Goal: Task Accomplishment & Management: Use online tool/utility

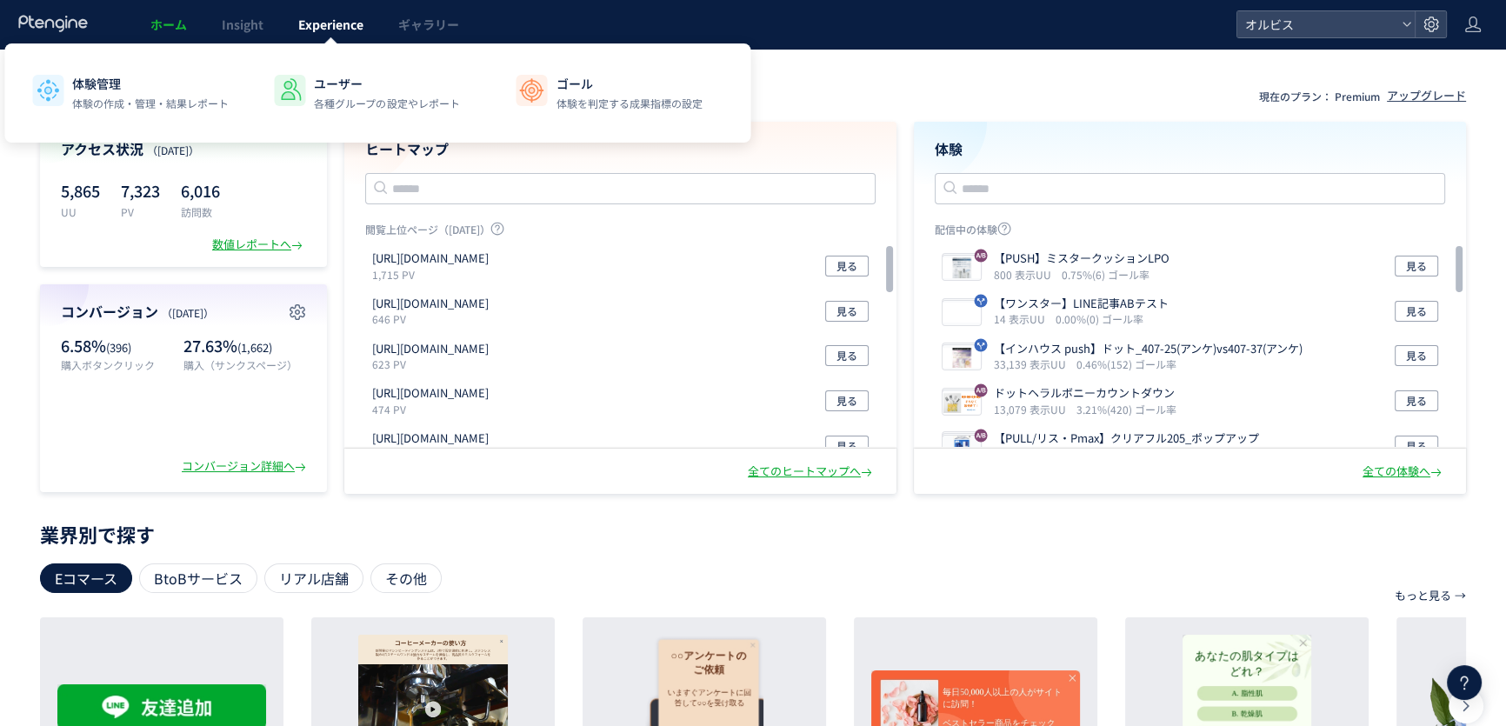
click at [287, 37] on link "Experience" at bounding box center [331, 24] width 100 height 49
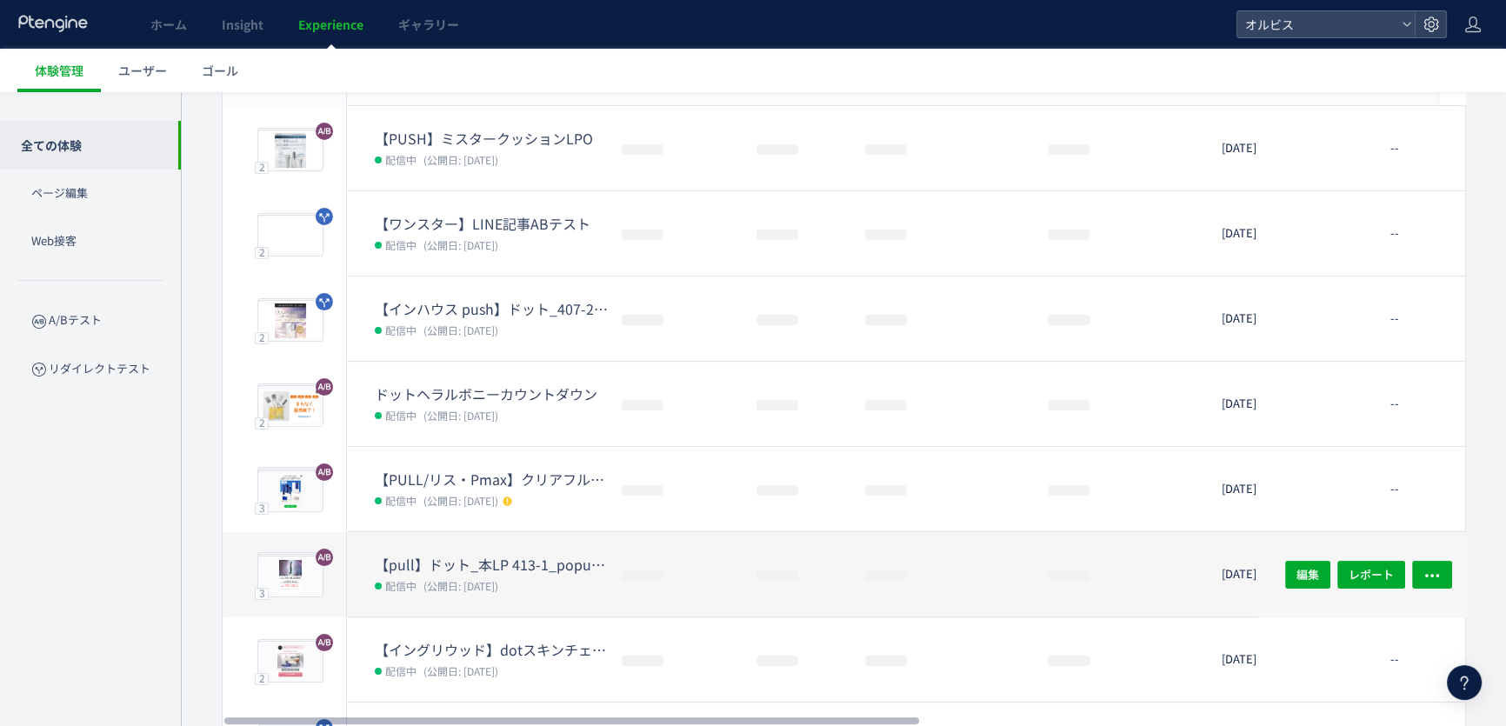
scroll to position [210, 0]
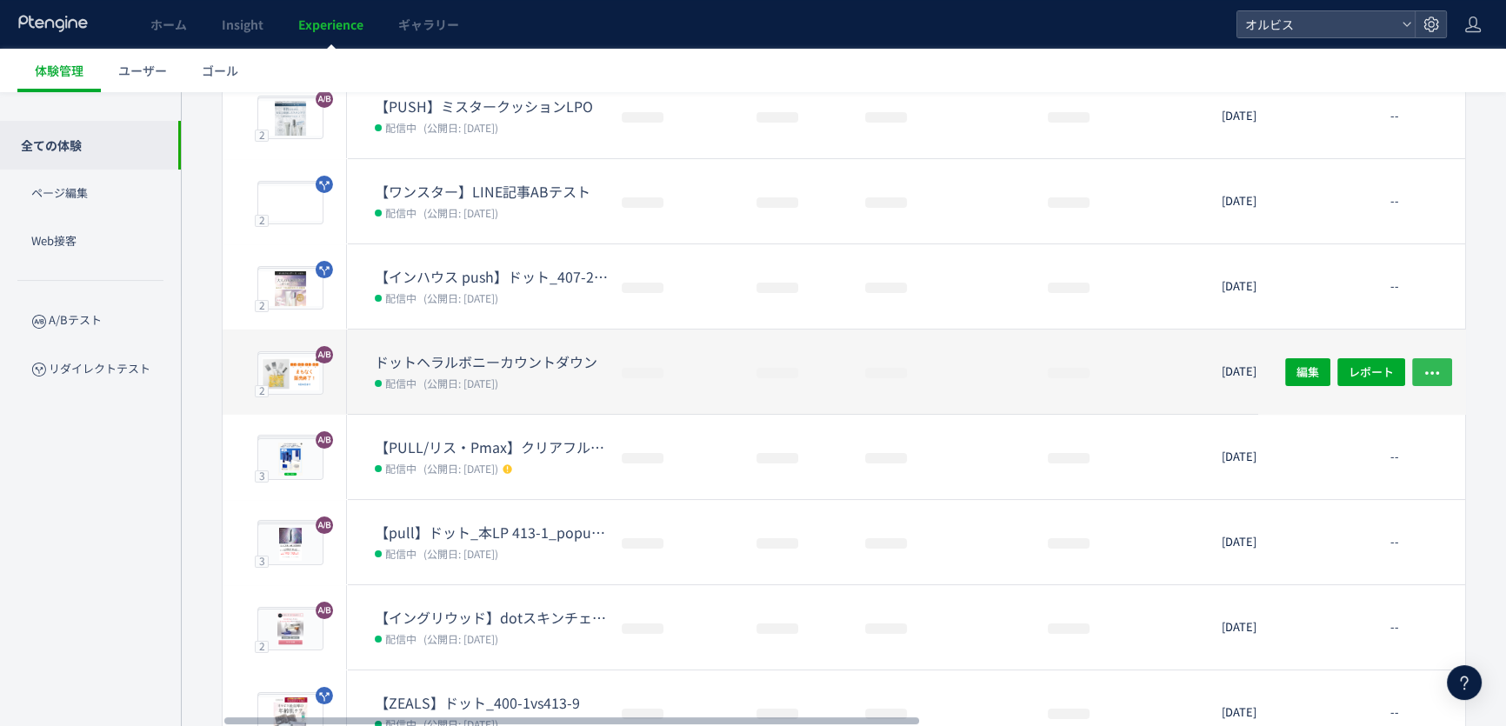
click at [1440, 366] on button "button" at bounding box center [1433, 371] width 40 height 28
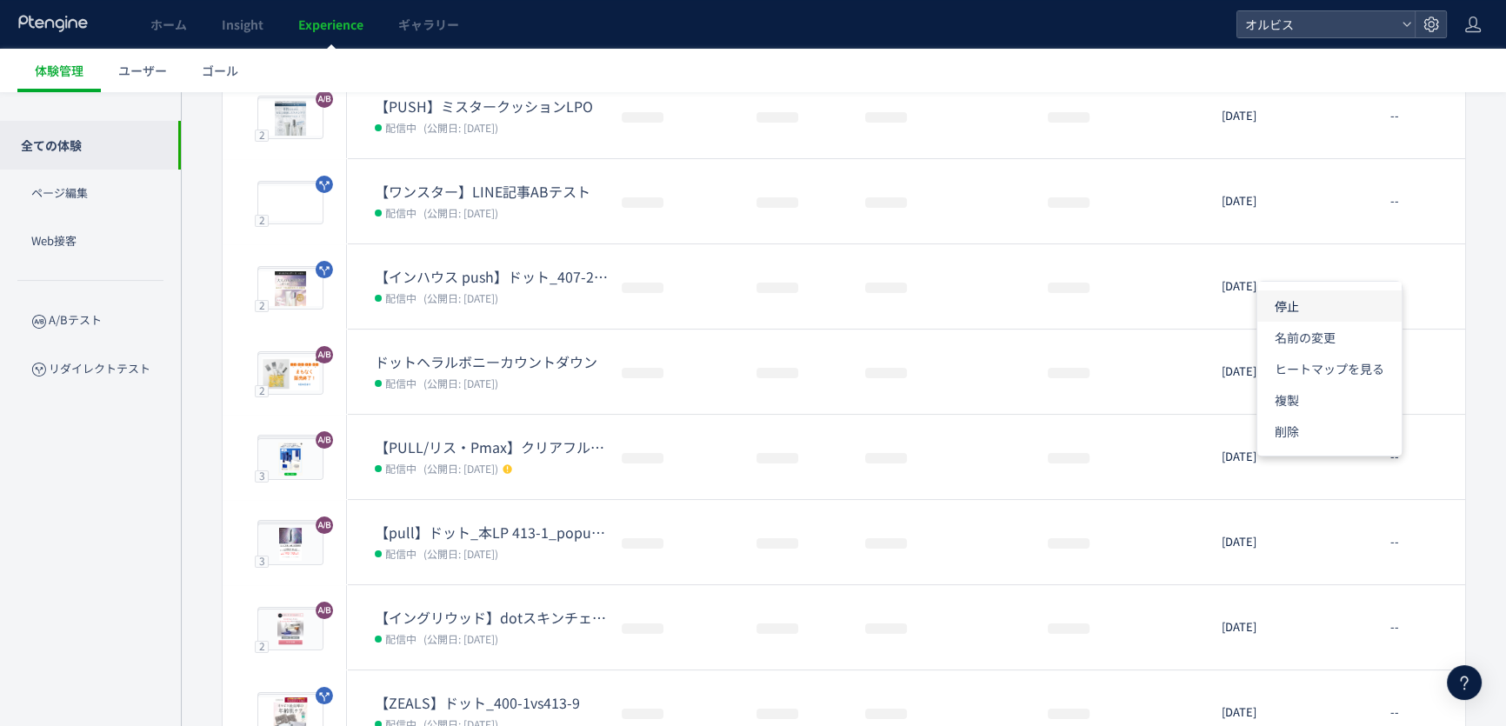
click at [1308, 311] on li "停止" at bounding box center [1330, 306] width 144 height 31
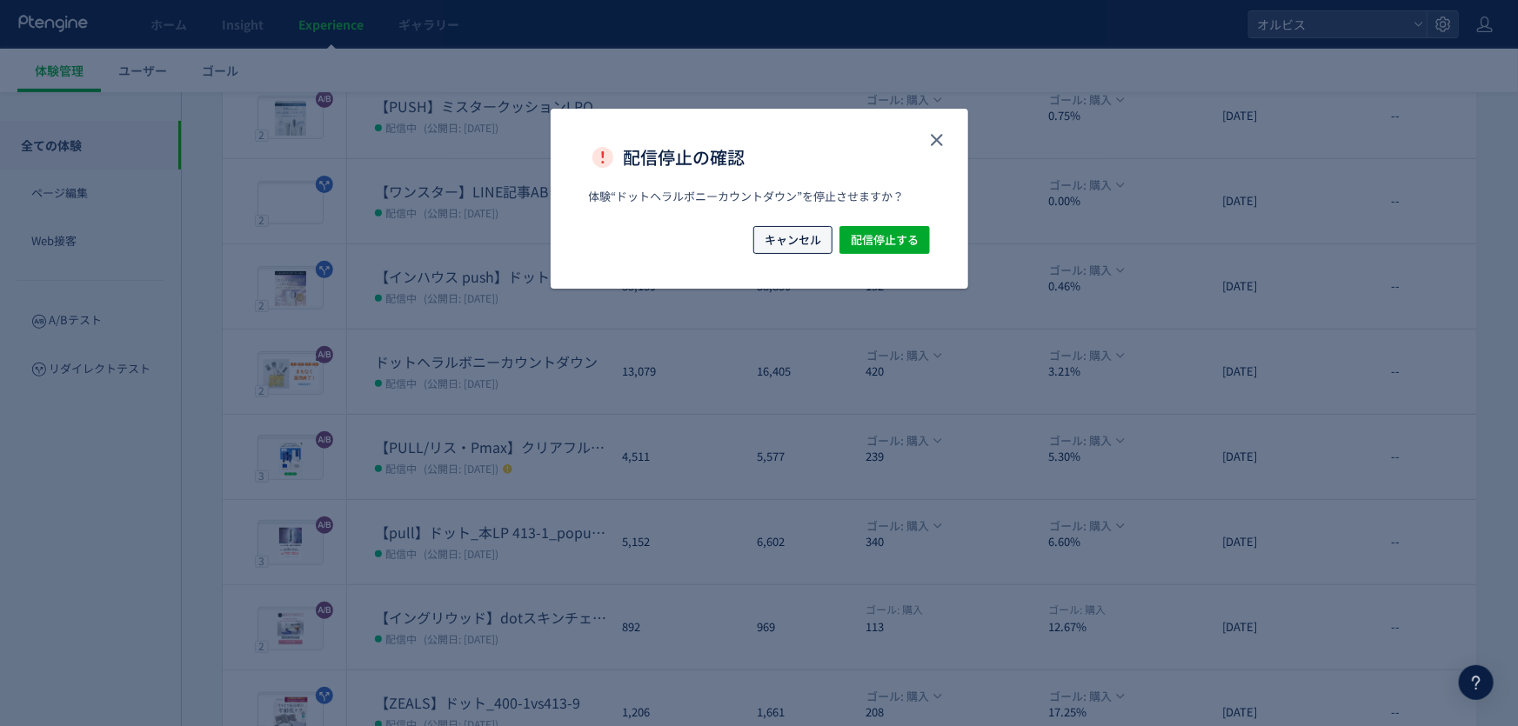
click at [773, 240] on span "キャンセル" at bounding box center [793, 240] width 57 height 28
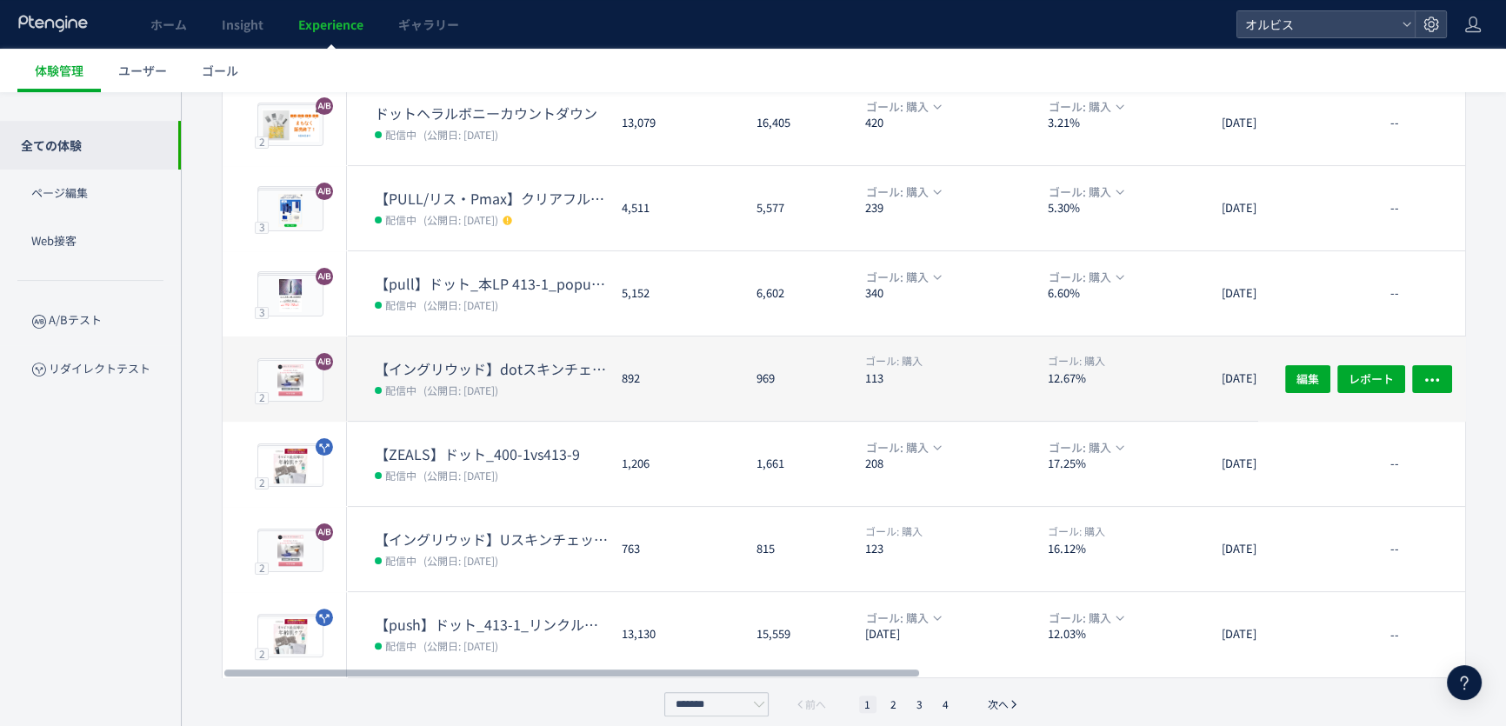
scroll to position [473, 0]
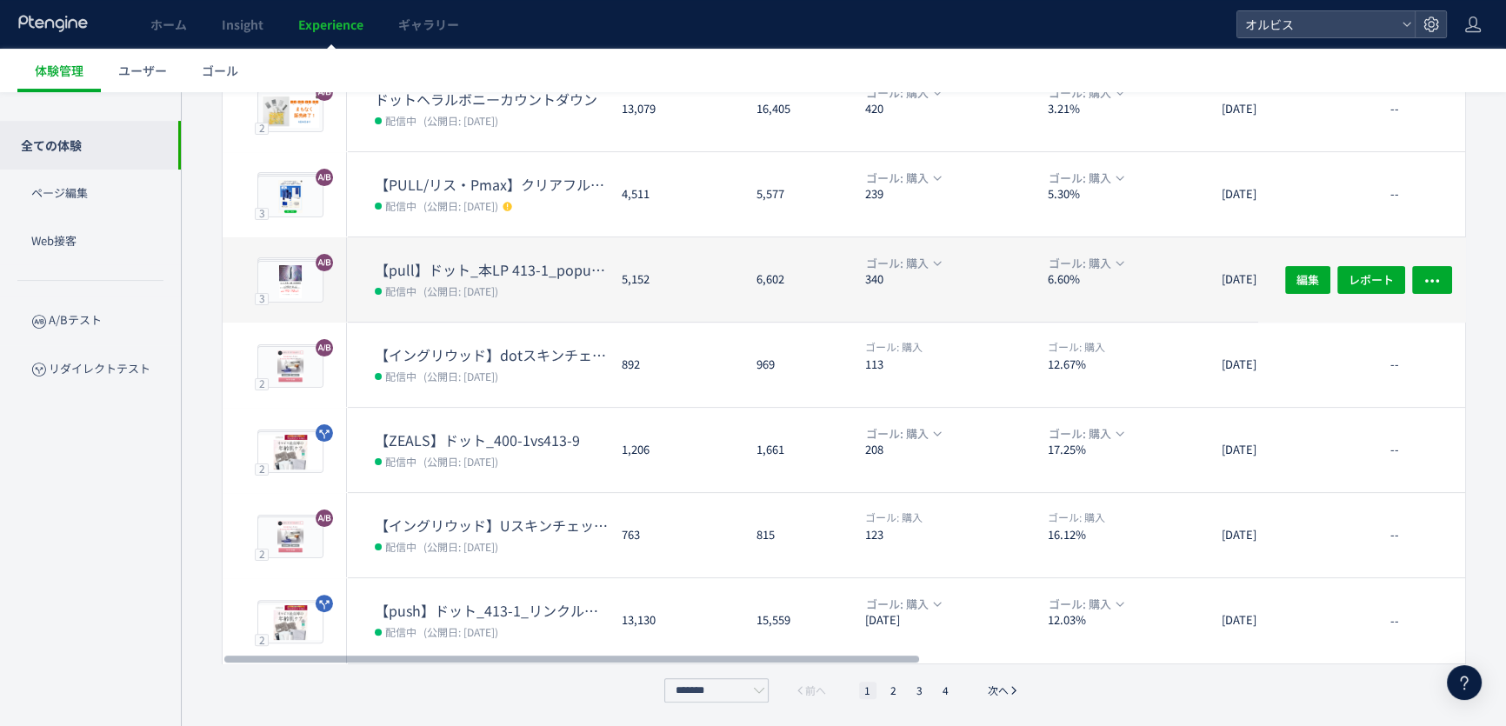
click at [468, 304] on dl "【pull】ドット_本LP 413-1_popup（リンクル） 配信中 (公開日: 2025/08/21)" at bounding box center [491, 291] width 233 height 62
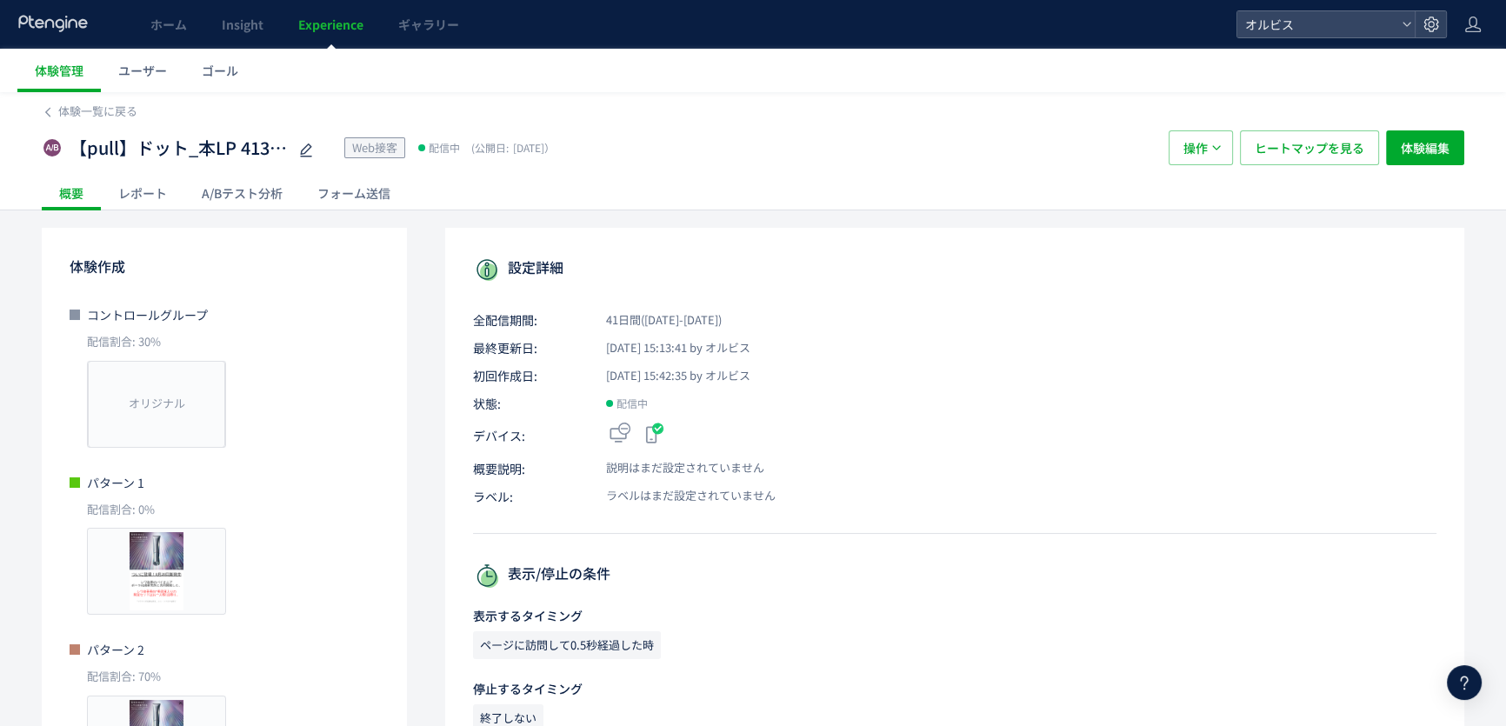
click at [269, 192] on div "A/Bテスト分析" at bounding box center [242, 193] width 116 height 35
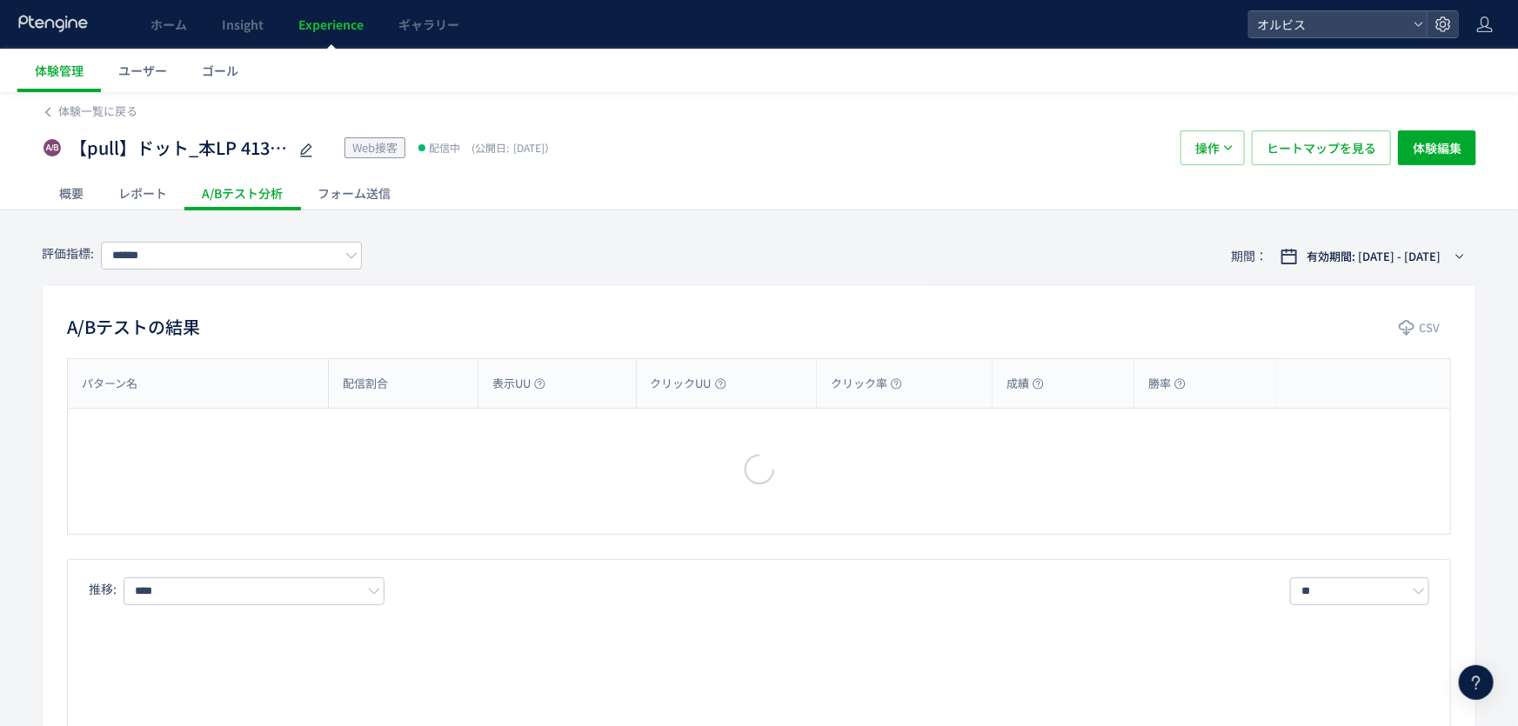
type input "**"
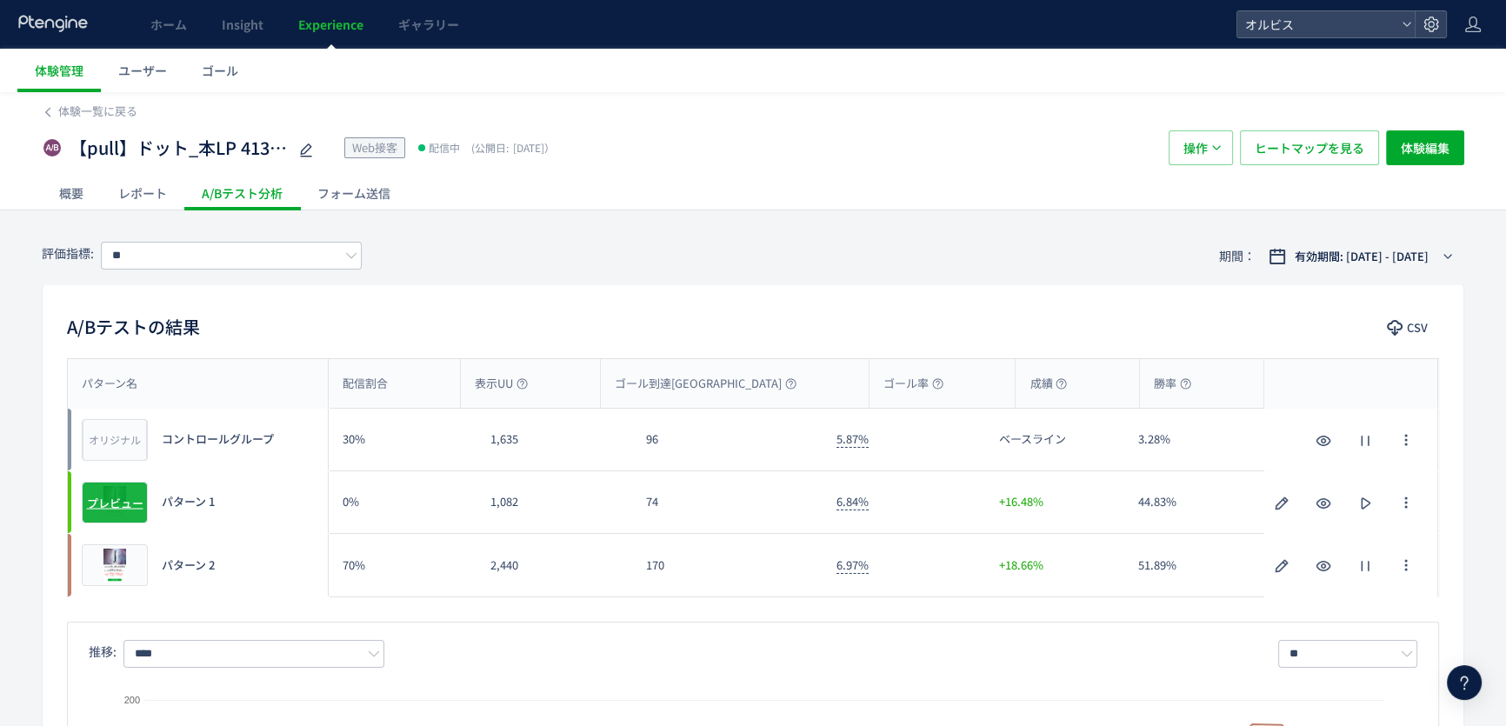
click at [127, 498] on span "プレビュー" at bounding box center [115, 502] width 57 height 17
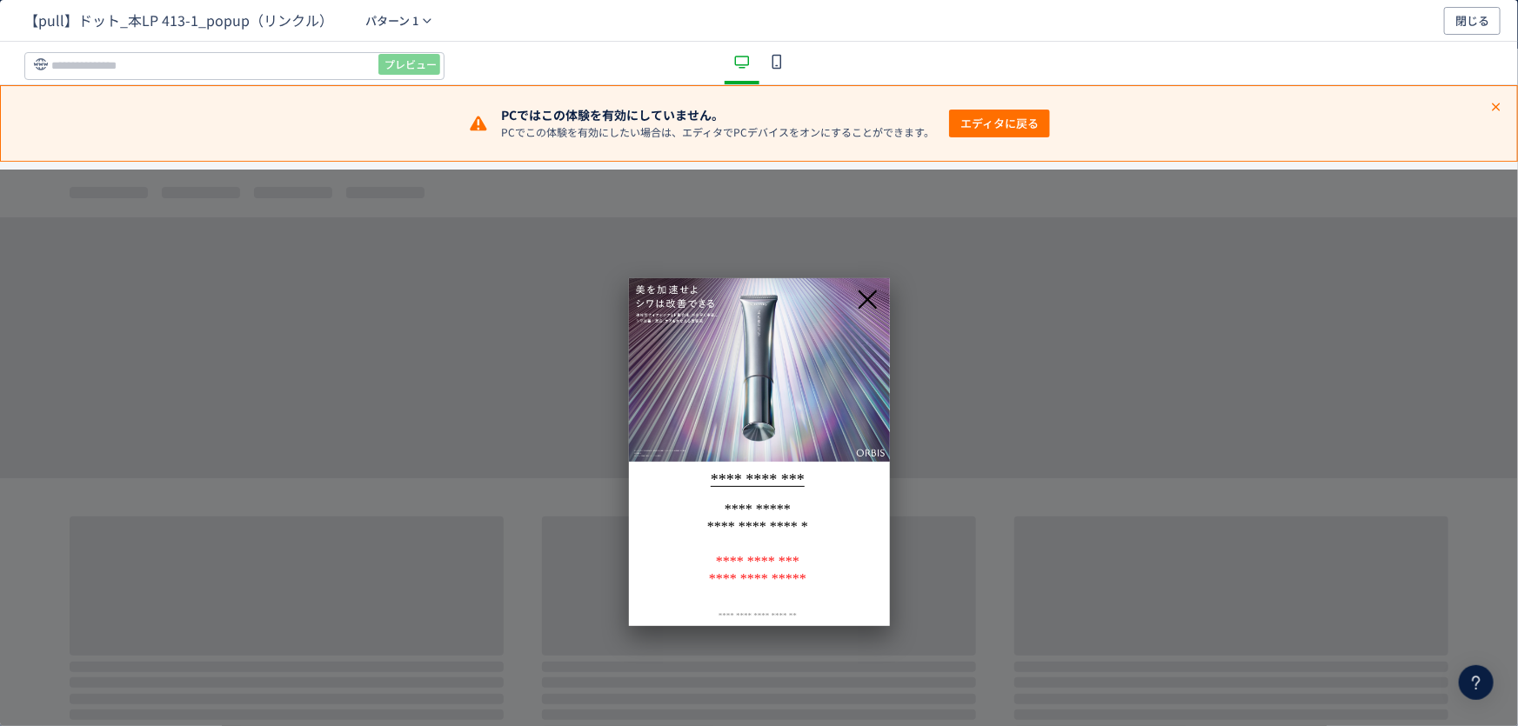
drag, startPoint x: 666, startPoint y: 504, endPoint x: 836, endPoint y: 589, distance: 189.4
click at [830, 586] on div "**********" at bounding box center [757, 562] width 238 height 124
click at [842, 587] on p "dialog" at bounding box center [757, 595] width 238 height 17
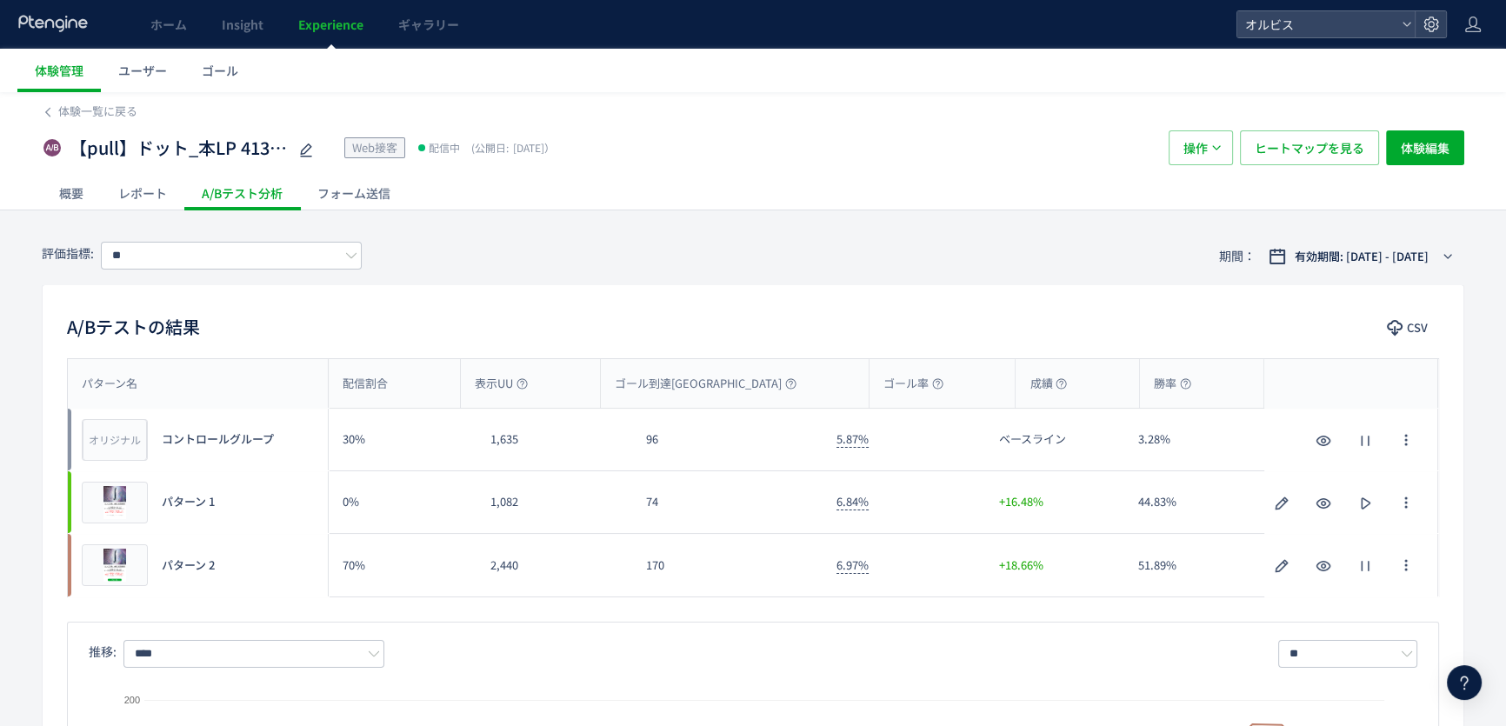
click at [150, 571] on div "パターン 2" at bounding box center [181, 566] width 67 height 17
click at [132, 568] on span "プレビュー" at bounding box center [115, 566] width 57 height 17
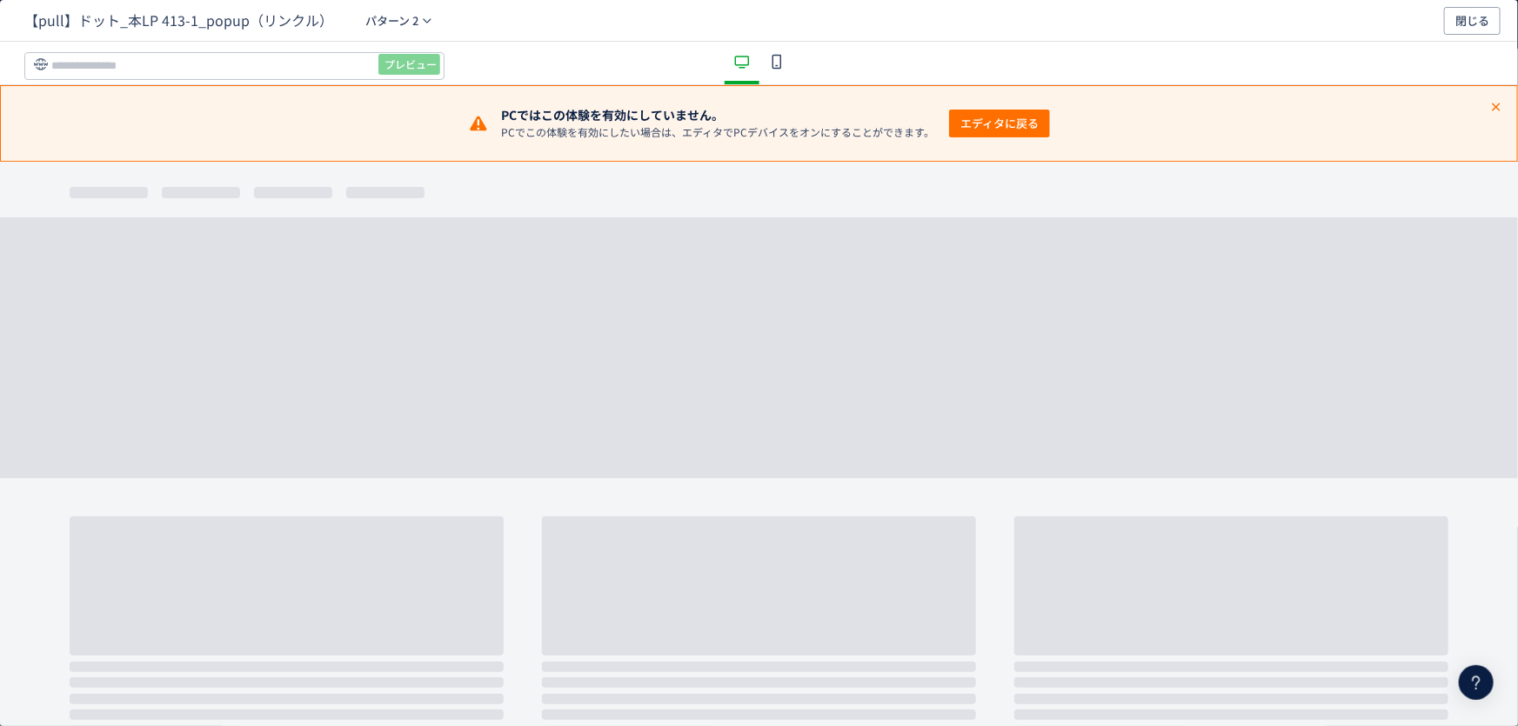
click at [769, 60] on icon "dialog" at bounding box center [776, 61] width 21 height 21
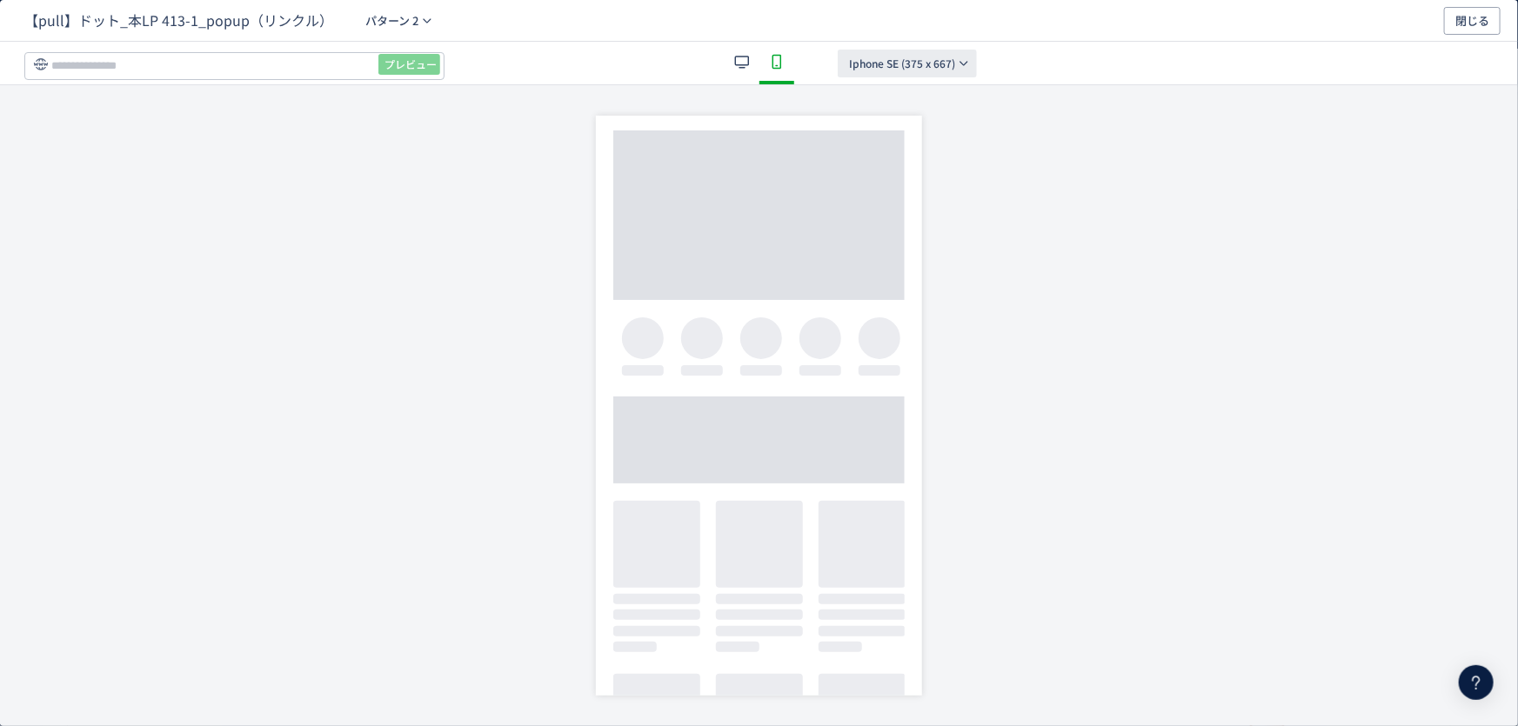
click at [889, 57] on span "Iphone SE (375 x 667)" at bounding box center [902, 64] width 106 height 28
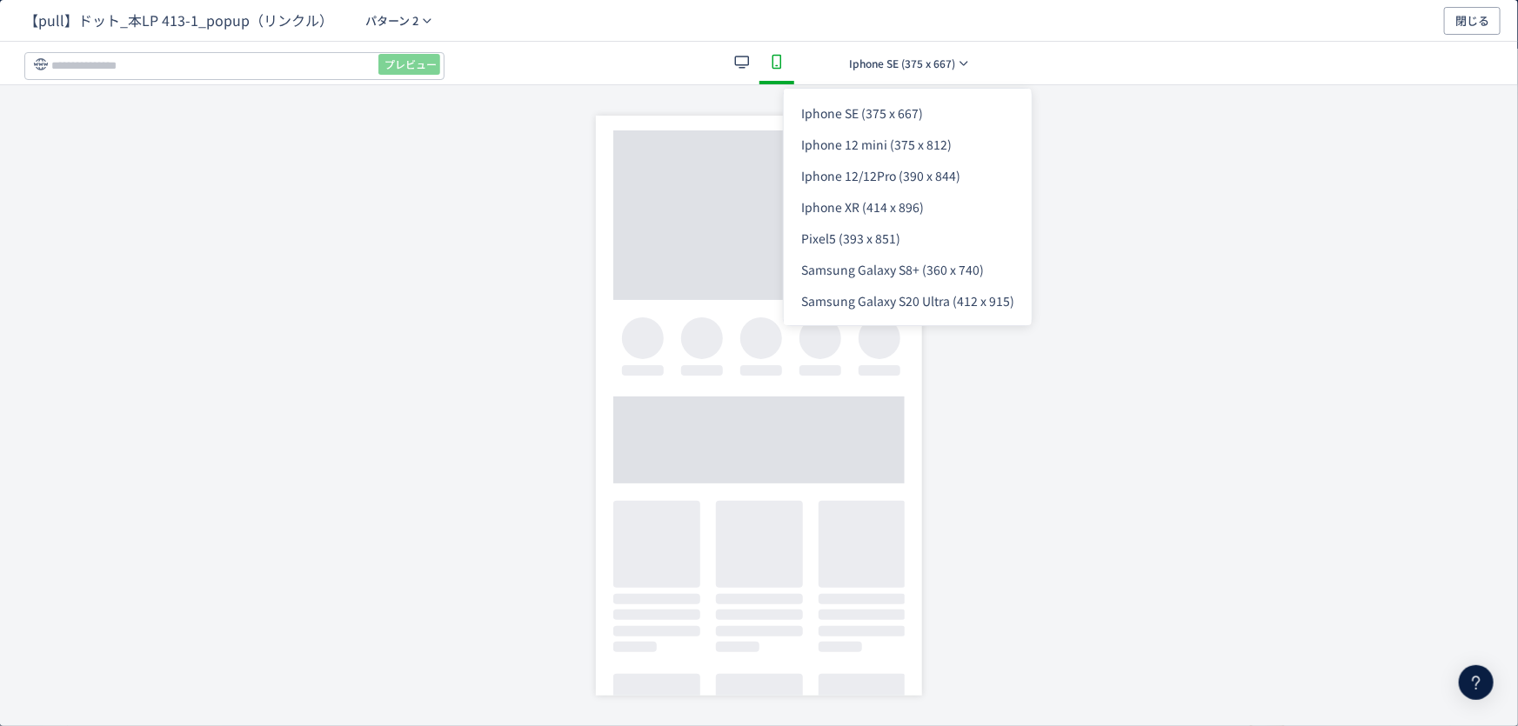
click at [383, 204] on div "dialog" at bounding box center [759, 405] width 1518 height 641
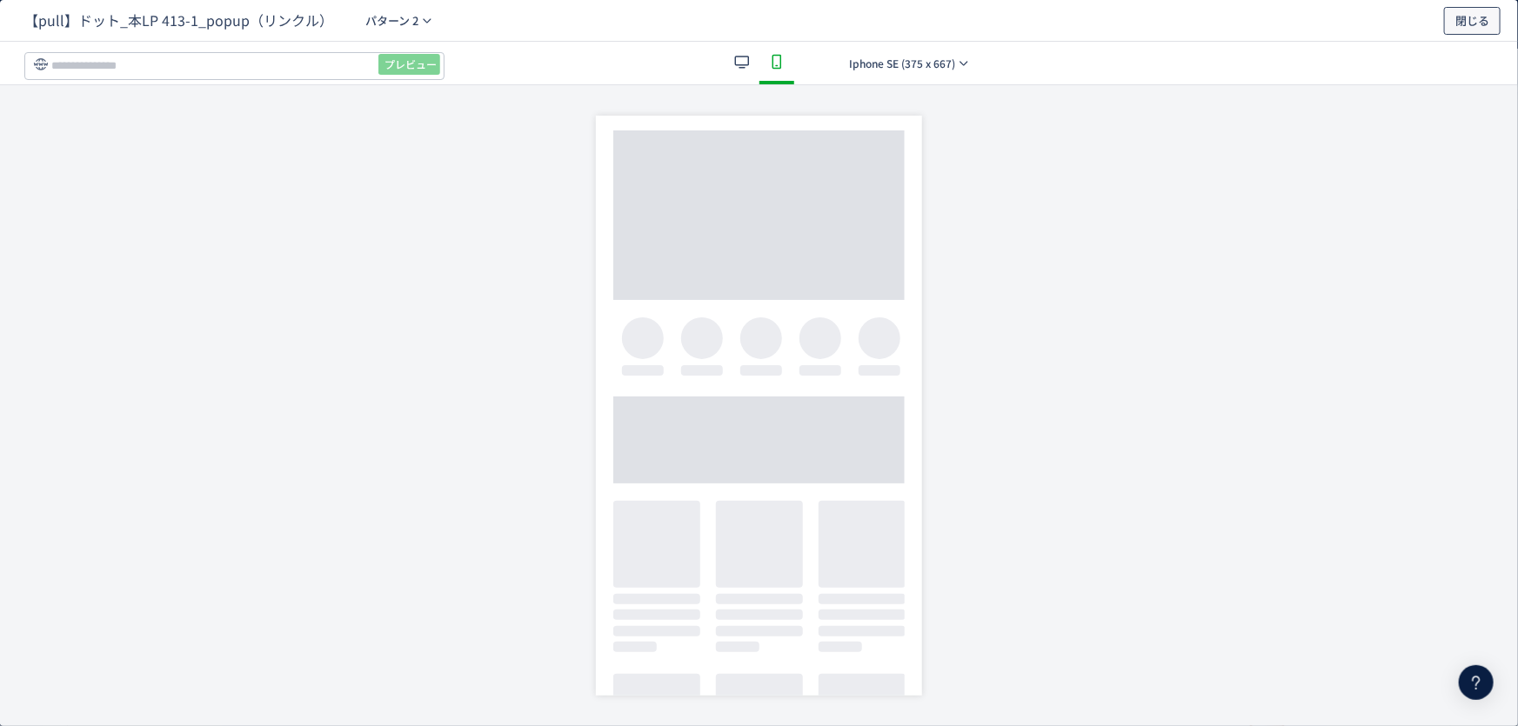
click at [1476, 19] on span "閉じる" at bounding box center [1472, 21] width 34 height 28
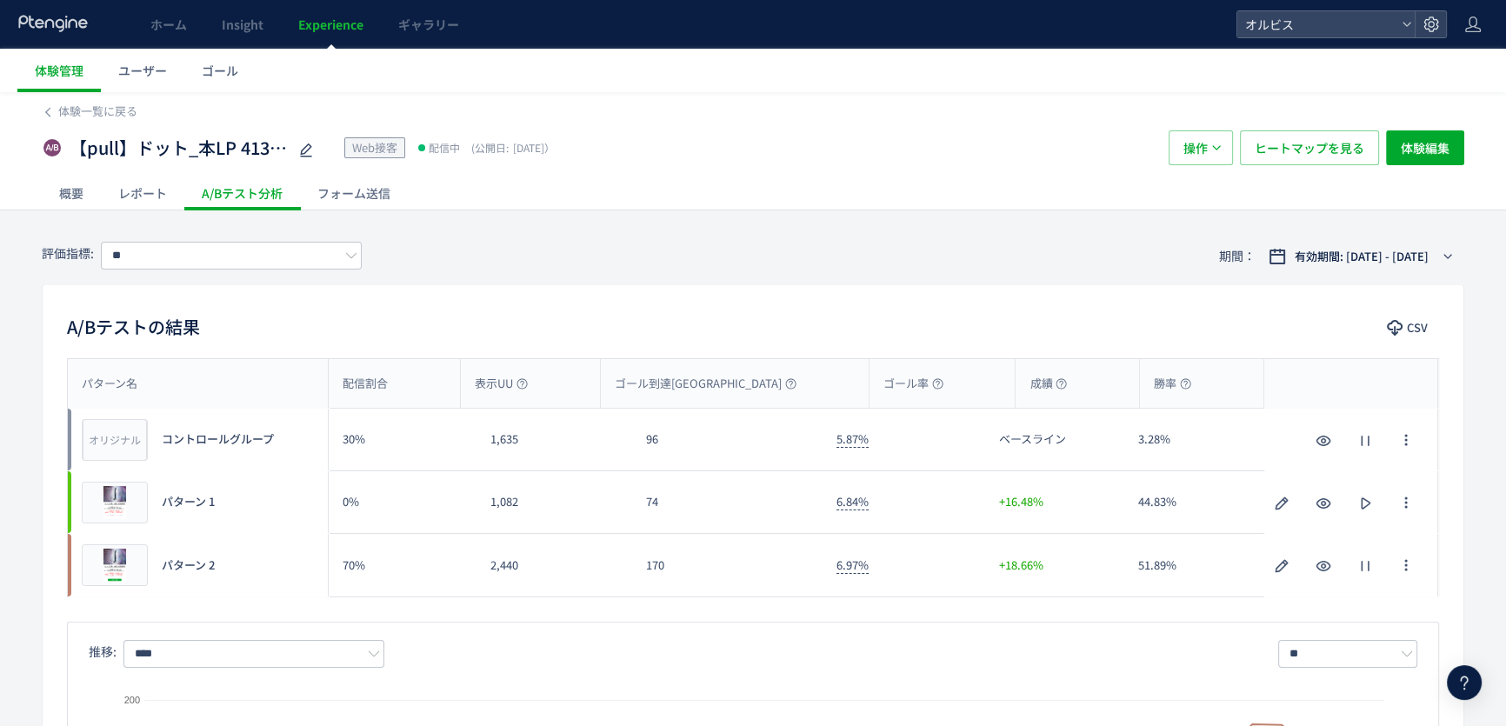
click at [1362, 257] on span "有効期間: 2025/08/21 - 今日" at bounding box center [1362, 256] width 134 height 17
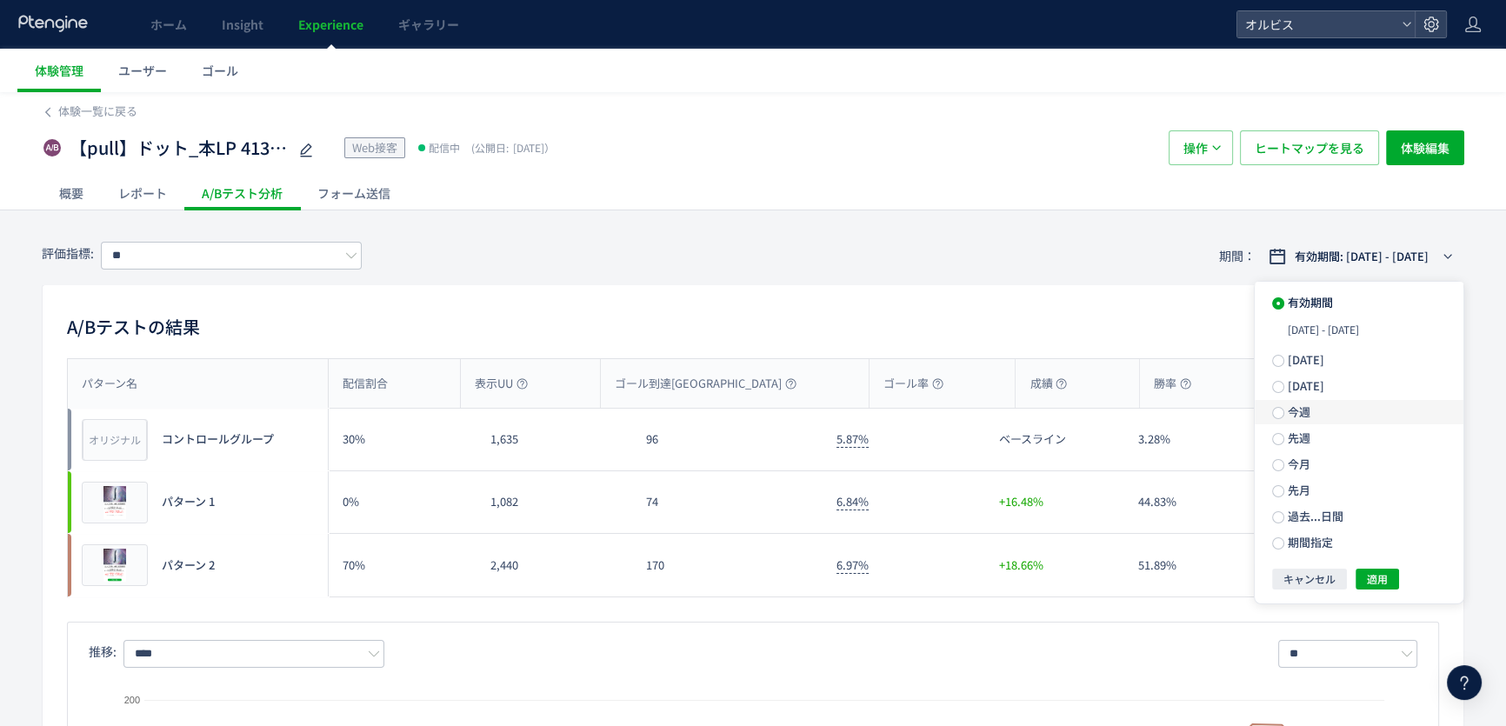
click at [1301, 416] on span "今週" at bounding box center [1298, 412] width 26 height 17
click at [1373, 551] on span "適用" at bounding box center [1377, 548] width 21 height 21
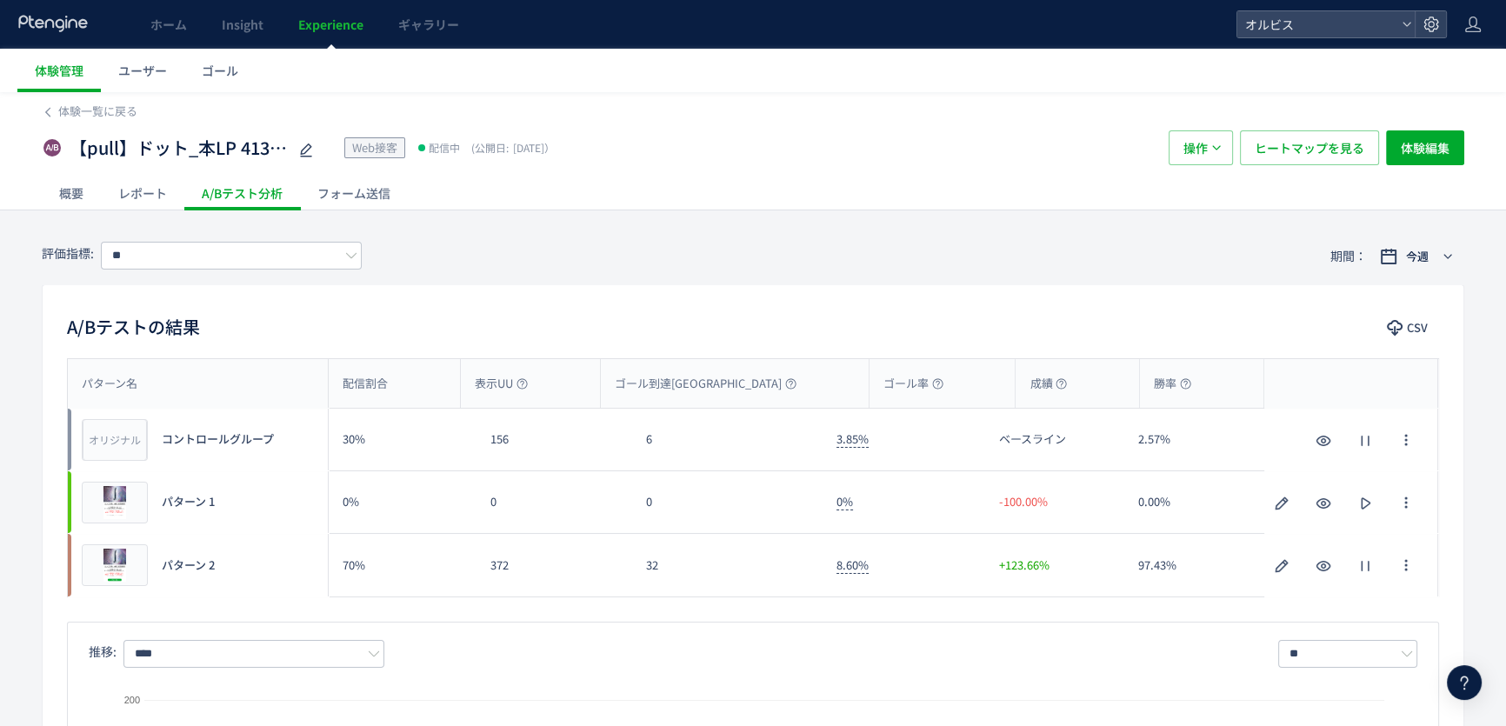
click at [352, 10] on link "Experience" at bounding box center [331, 24] width 100 height 49
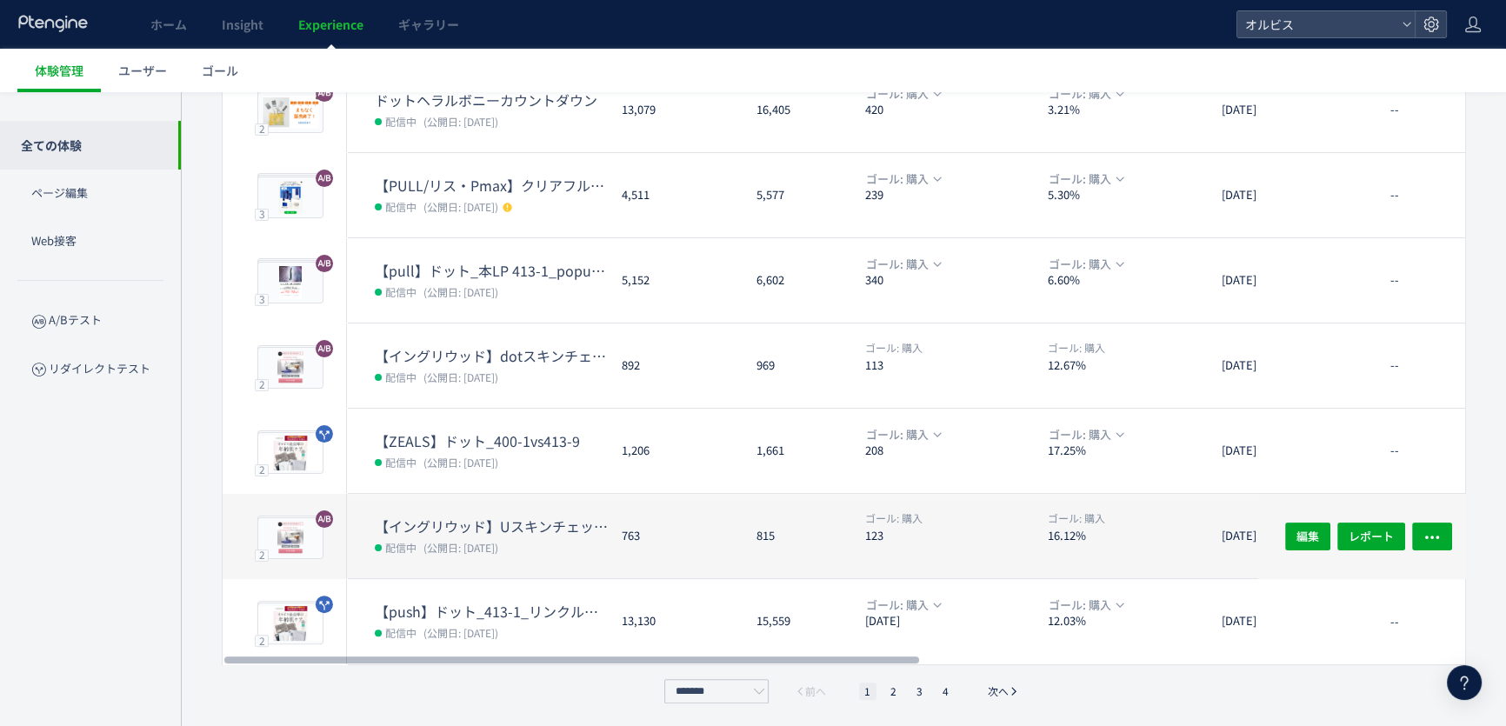
scroll to position [473, 0]
click at [490, 554] on dd "配信中 (公開日: 2025/09/12)" at bounding box center [491, 546] width 233 height 23
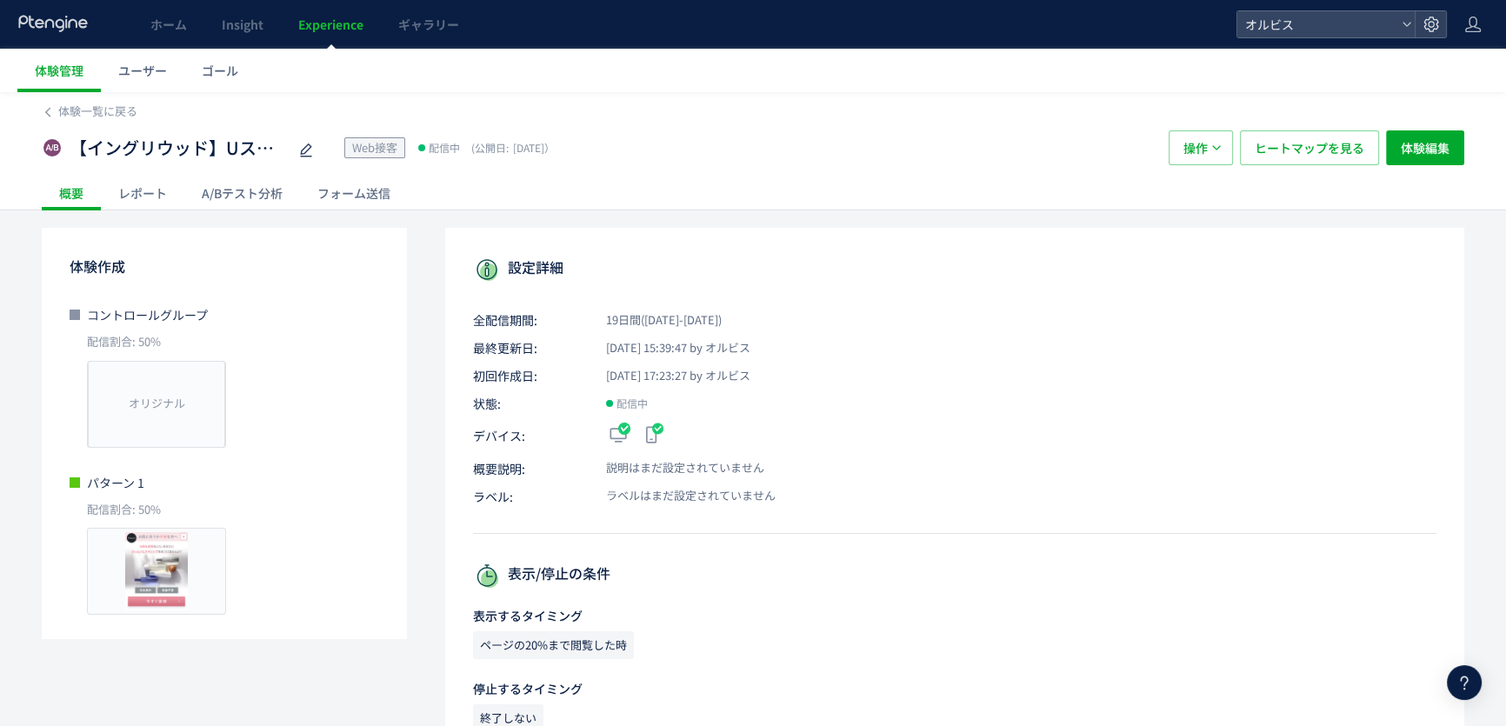
click at [246, 190] on div "A/Bテスト分析" at bounding box center [242, 193] width 116 height 35
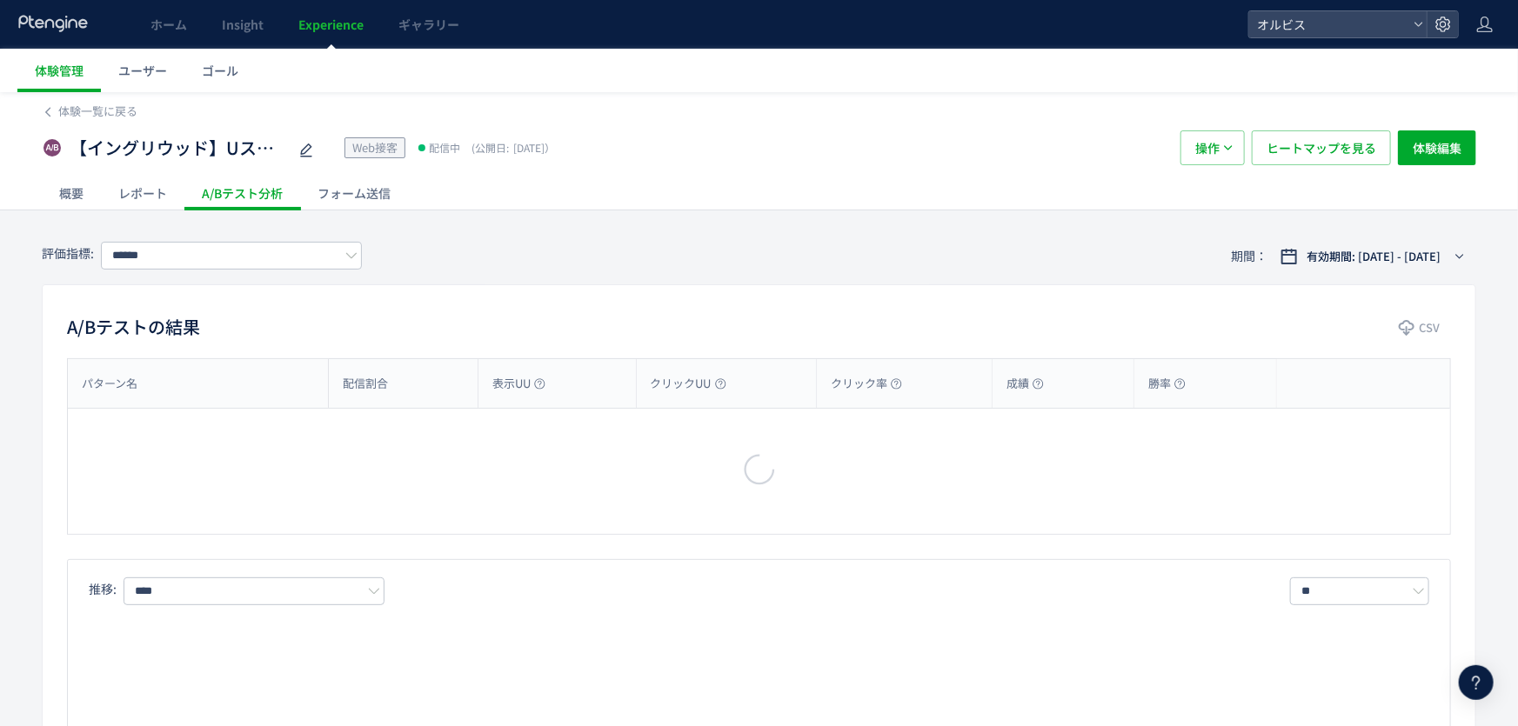
type input "**"
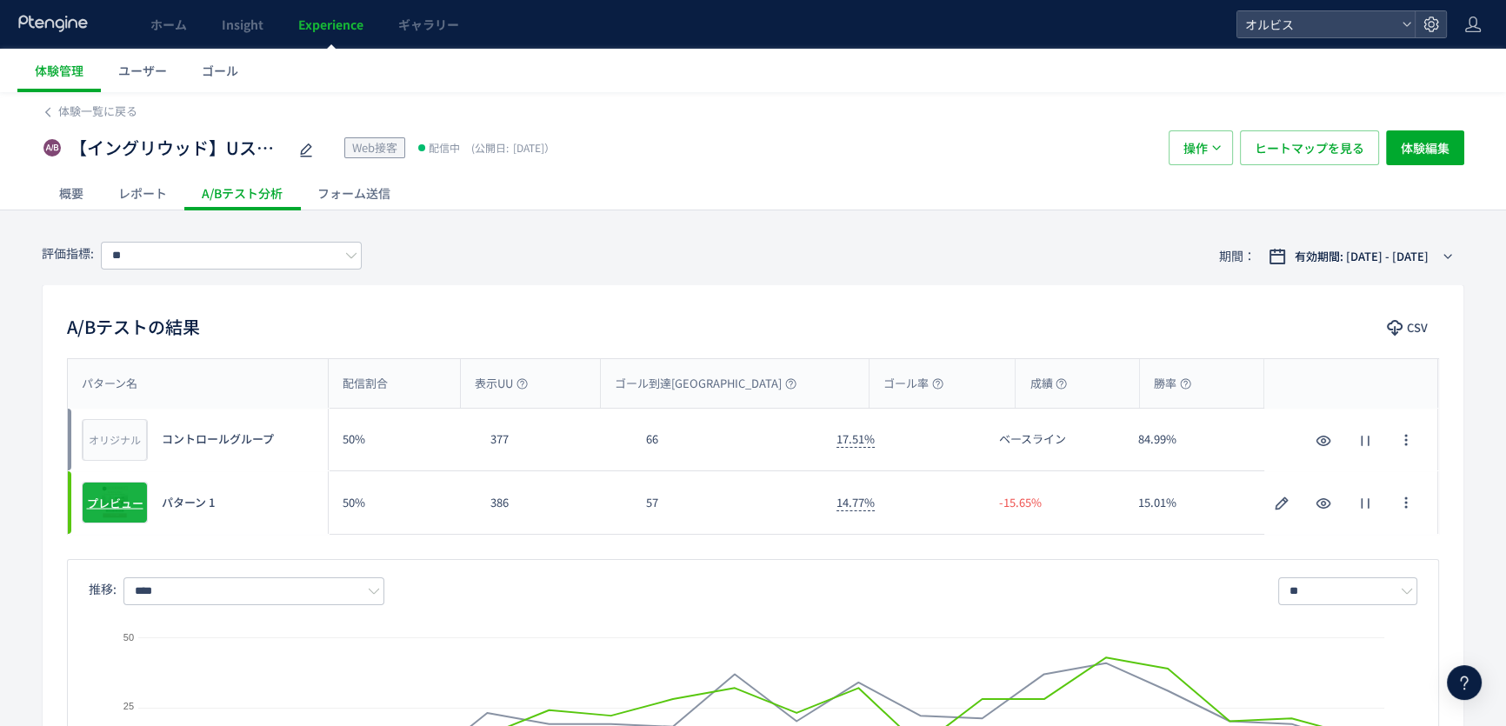
click at [121, 518] on div "プレビュー" at bounding box center [115, 503] width 66 height 42
click at [320, 20] on span "Experience" at bounding box center [330, 24] width 65 height 17
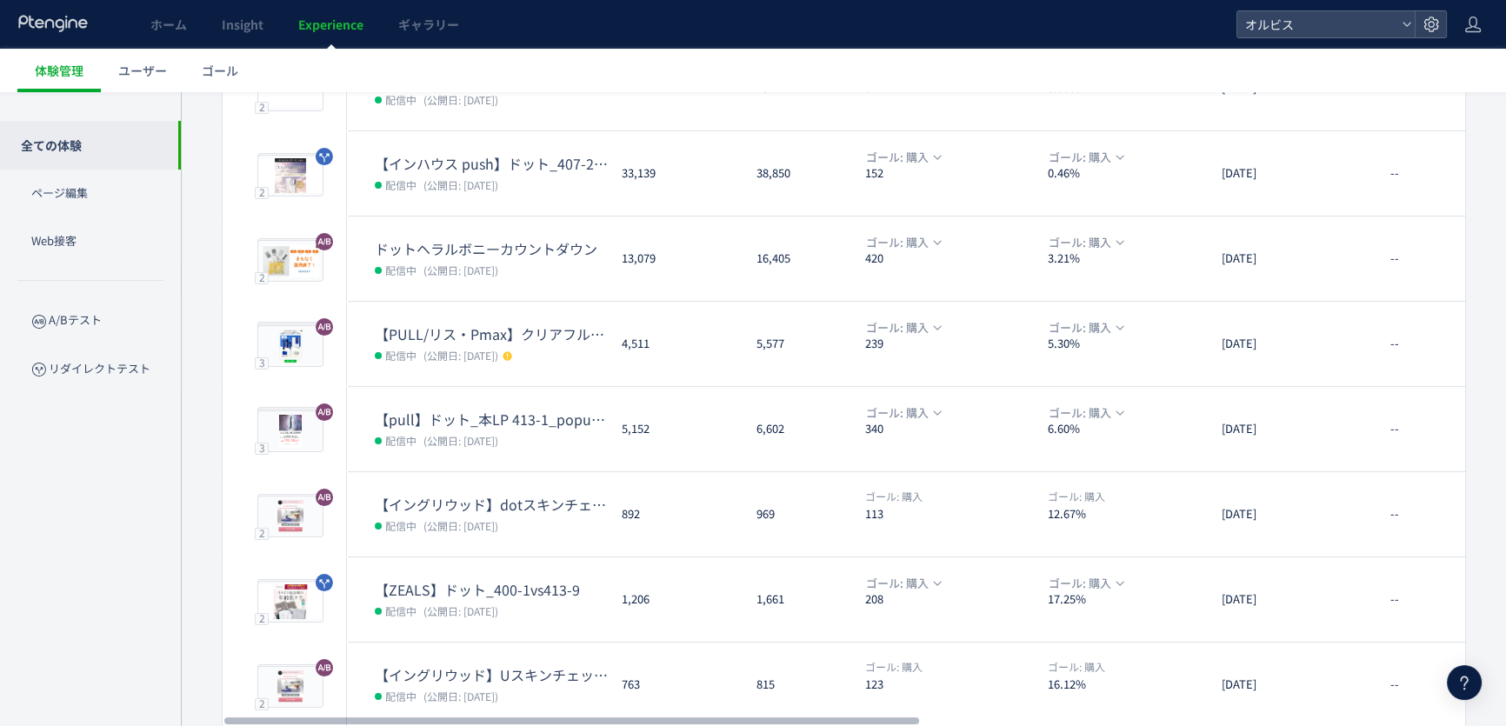
scroll to position [473, 0]
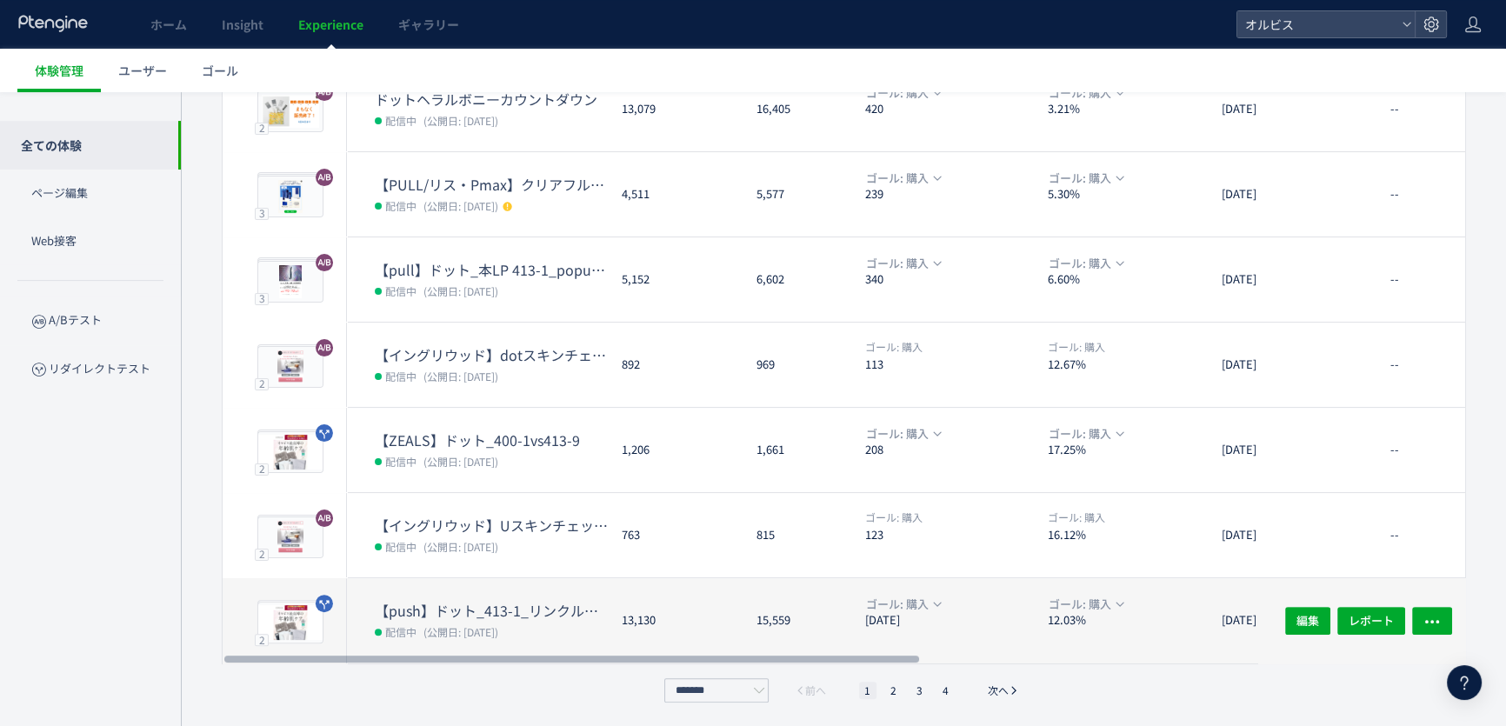
click at [575, 625] on dd "配信中 (公開日: 2025/09/05)" at bounding box center [491, 631] width 233 height 23
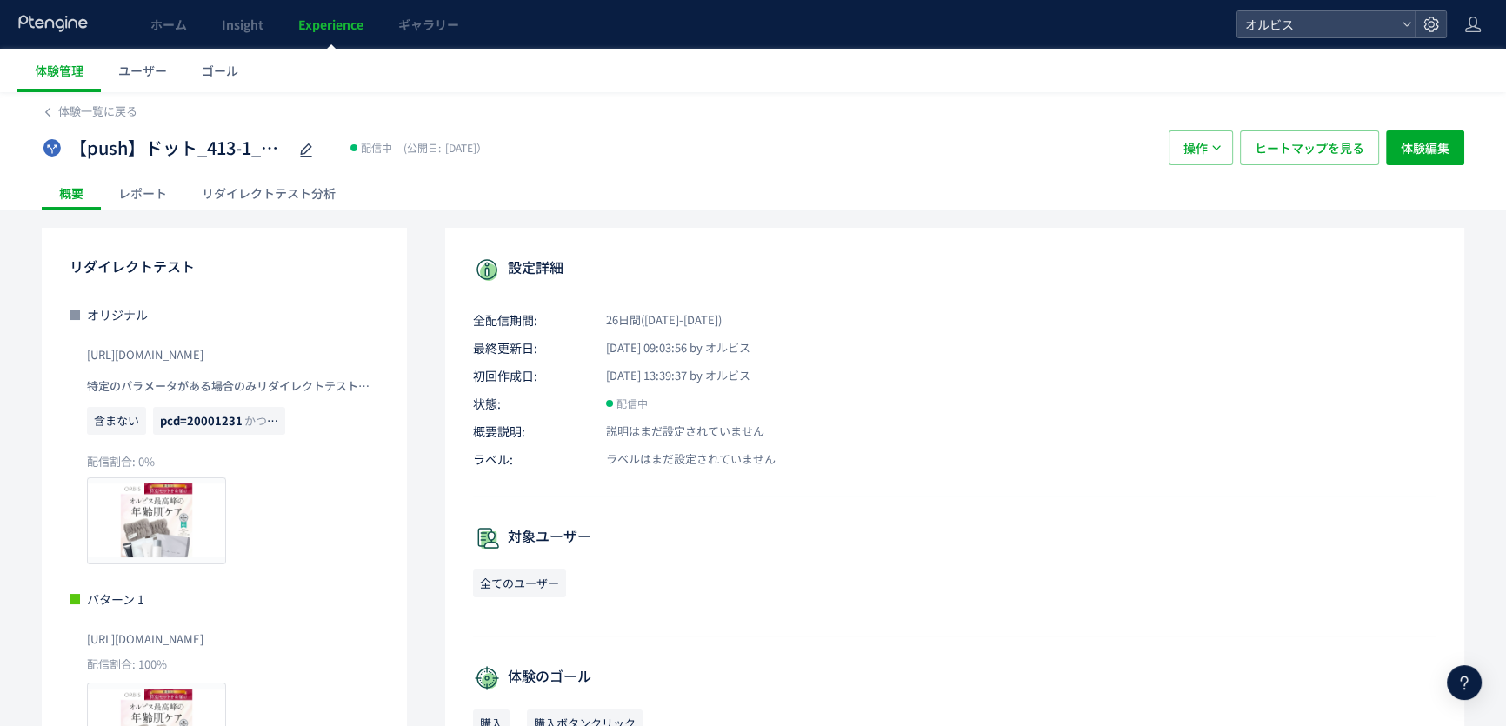
click at [251, 184] on div "リダイレクトテスト分析" at bounding box center [268, 193] width 169 height 35
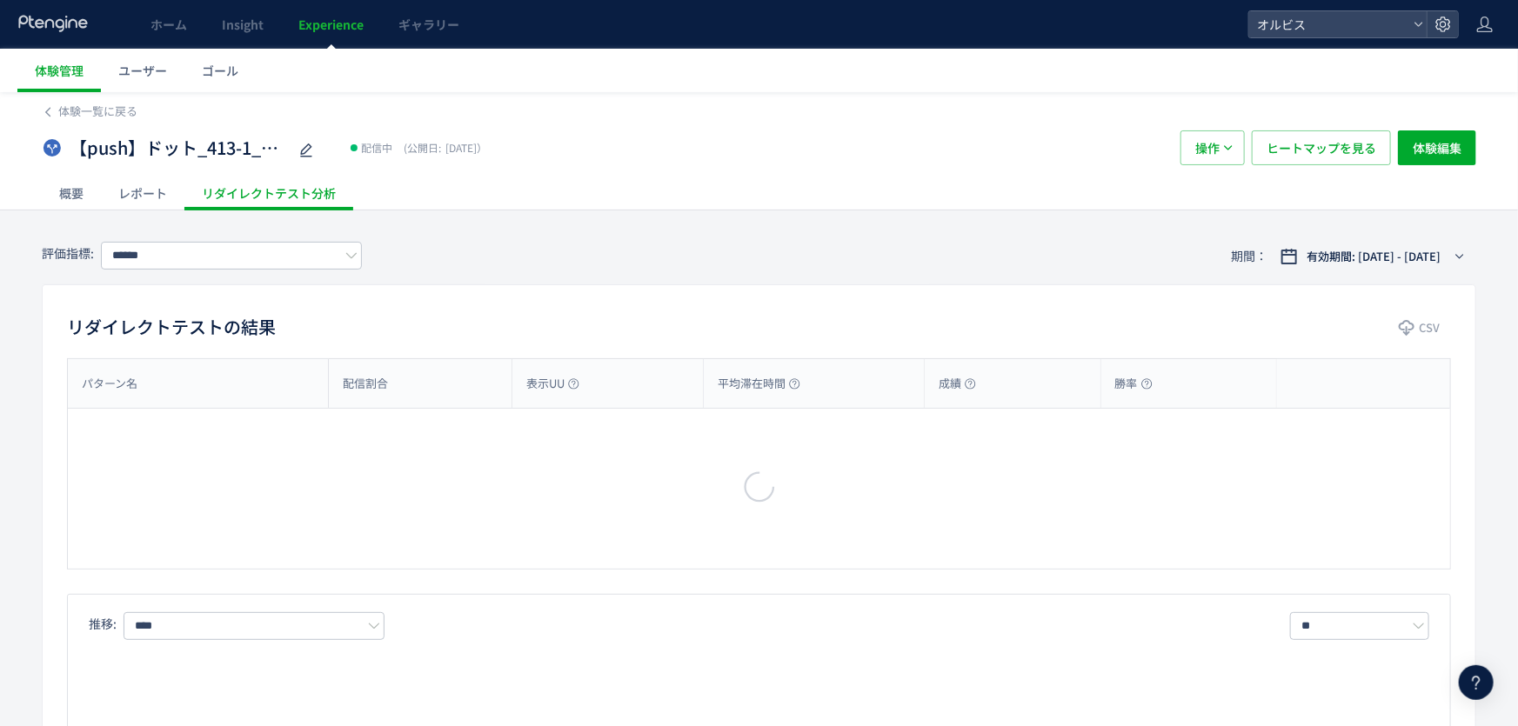
type input "**"
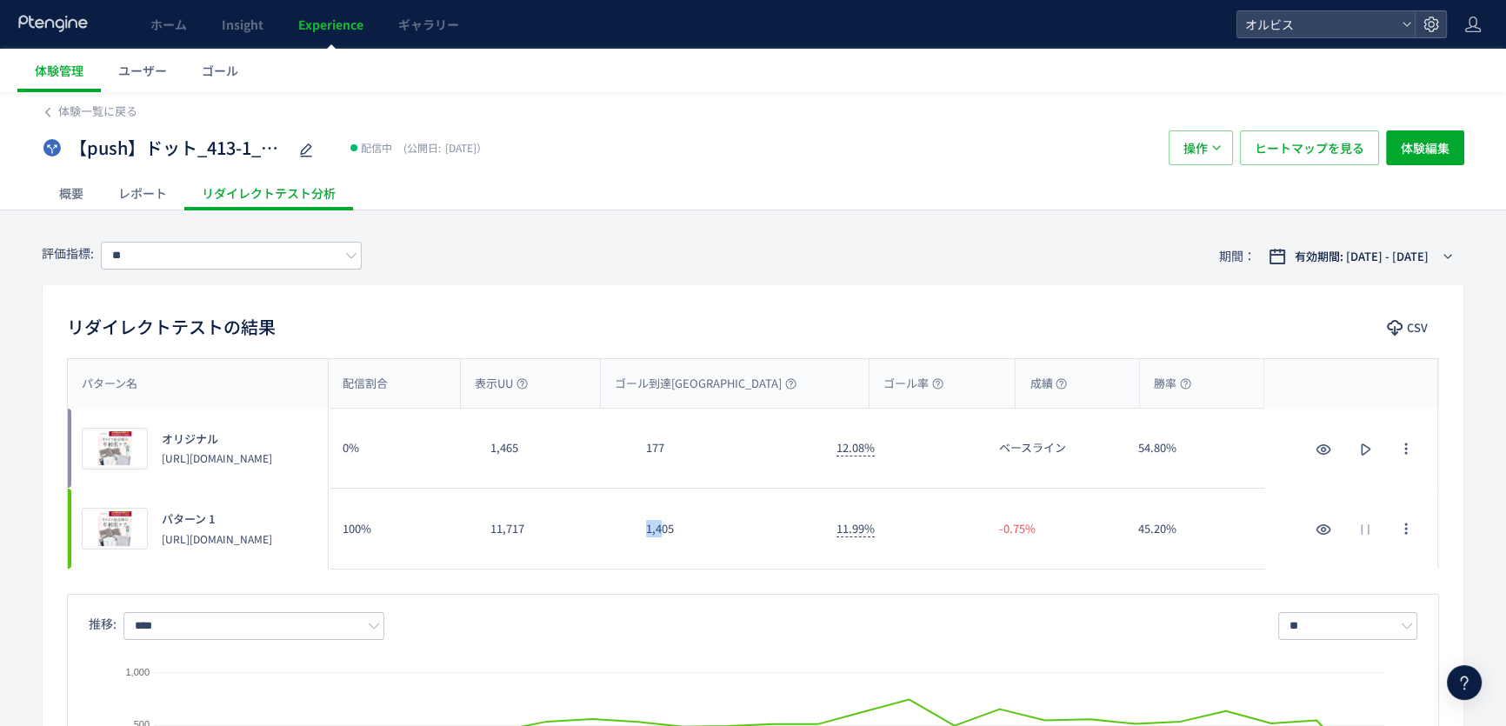
drag, startPoint x: 628, startPoint y: 536, endPoint x: 664, endPoint y: 535, distance: 35.7
click at [664, 535] on div "プレビュー パターン 1 https://pr.orbis.co.jp/cosmetics/udot/413-9/ 100% 11,717 1,405 11.…" at bounding box center [753, 529] width 1371 height 80
click at [679, 549] on div "1,405" at bounding box center [727, 529] width 190 height 80
click at [687, 553] on div "1,405" at bounding box center [727, 529] width 190 height 80
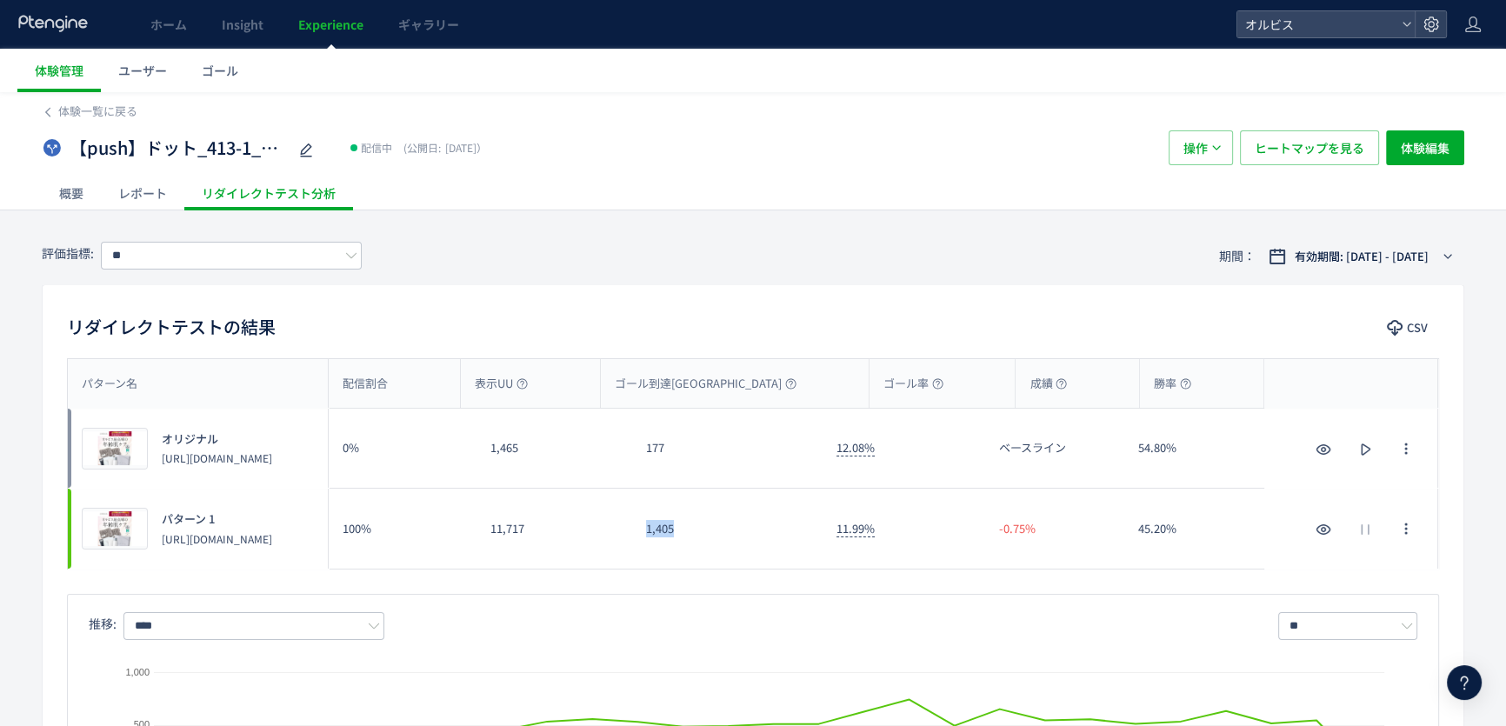
click at [687, 553] on div "1,405" at bounding box center [727, 529] width 190 height 80
click at [711, 554] on div "1,405" at bounding box center [727, 529] width 190 height 80
click at [711, 555] on div "1,405" at bounding box center [727, 529] width 190 height 80
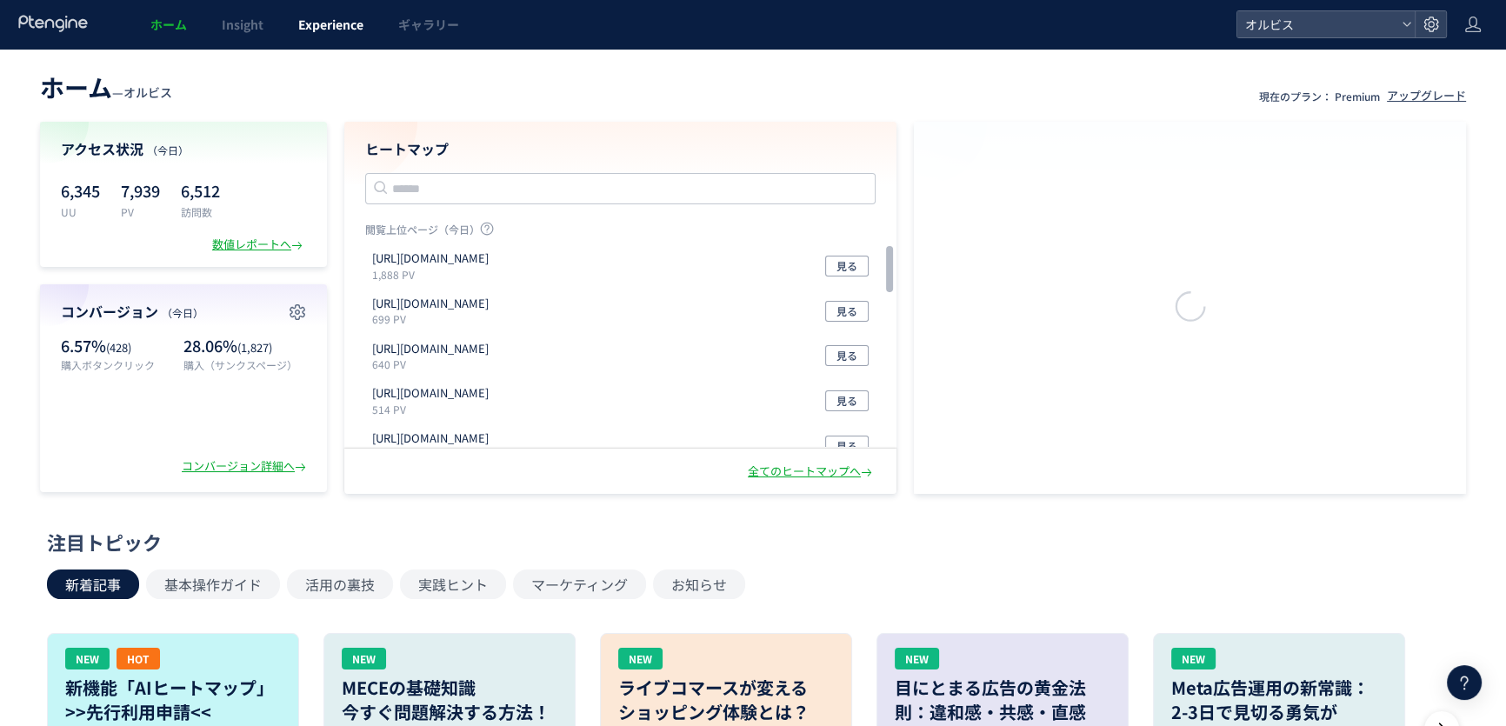
click at [305, 23] on span "Experience" at bounding box center [330, 24] width 65 height 17
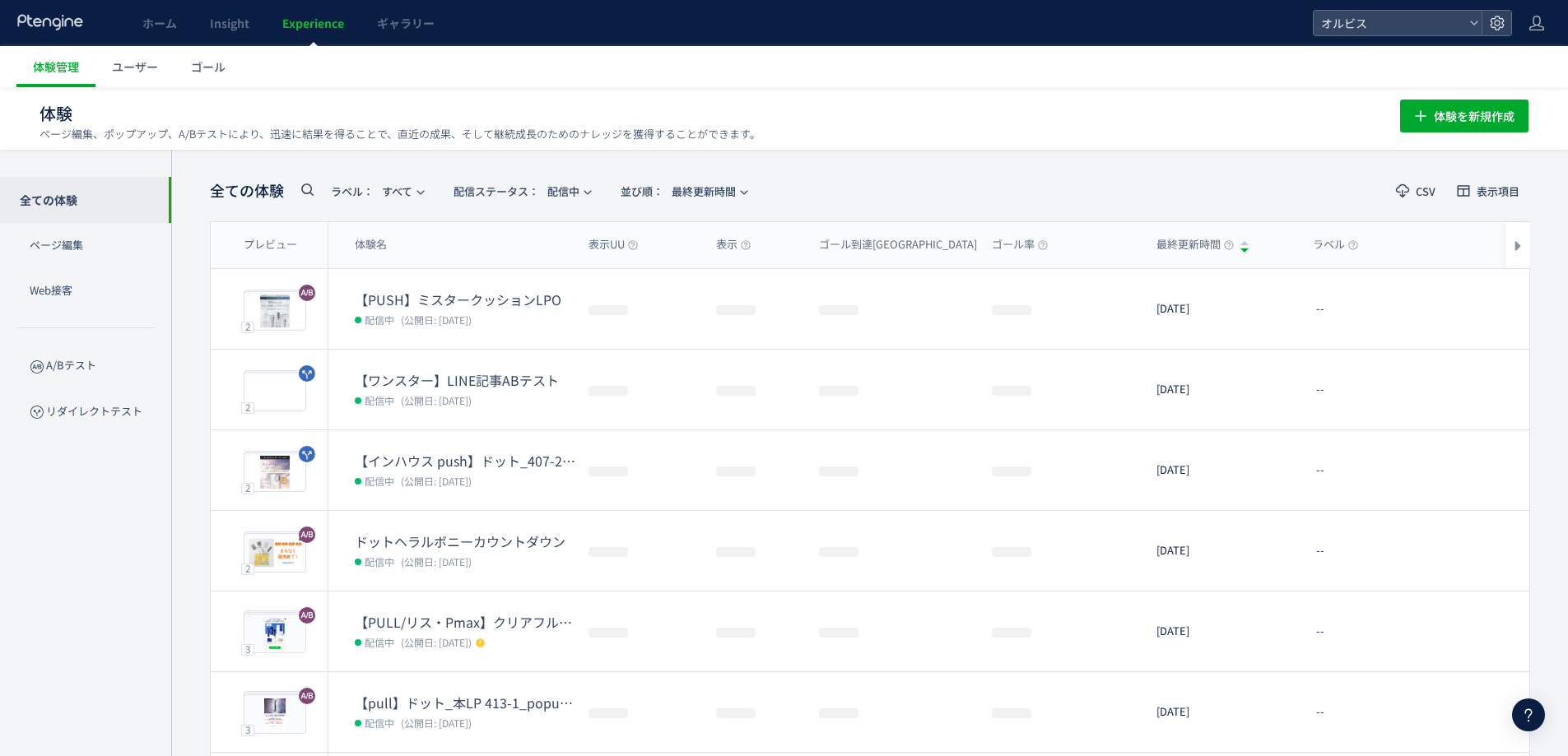
drag, startPoint x: 757, startPoint y: 3, endPoint x: 1075, endPoint y: 117, distance: 337.8
click at [1087, 117] on h1 "体験 ページ編集、ポップアップ、A/Bテストにより、迅速に結果を得ることで、直近の成果、そして継続成長のためのナレッジを獲得することができます。" at bounding box center [702, 114] width 1325 height 24
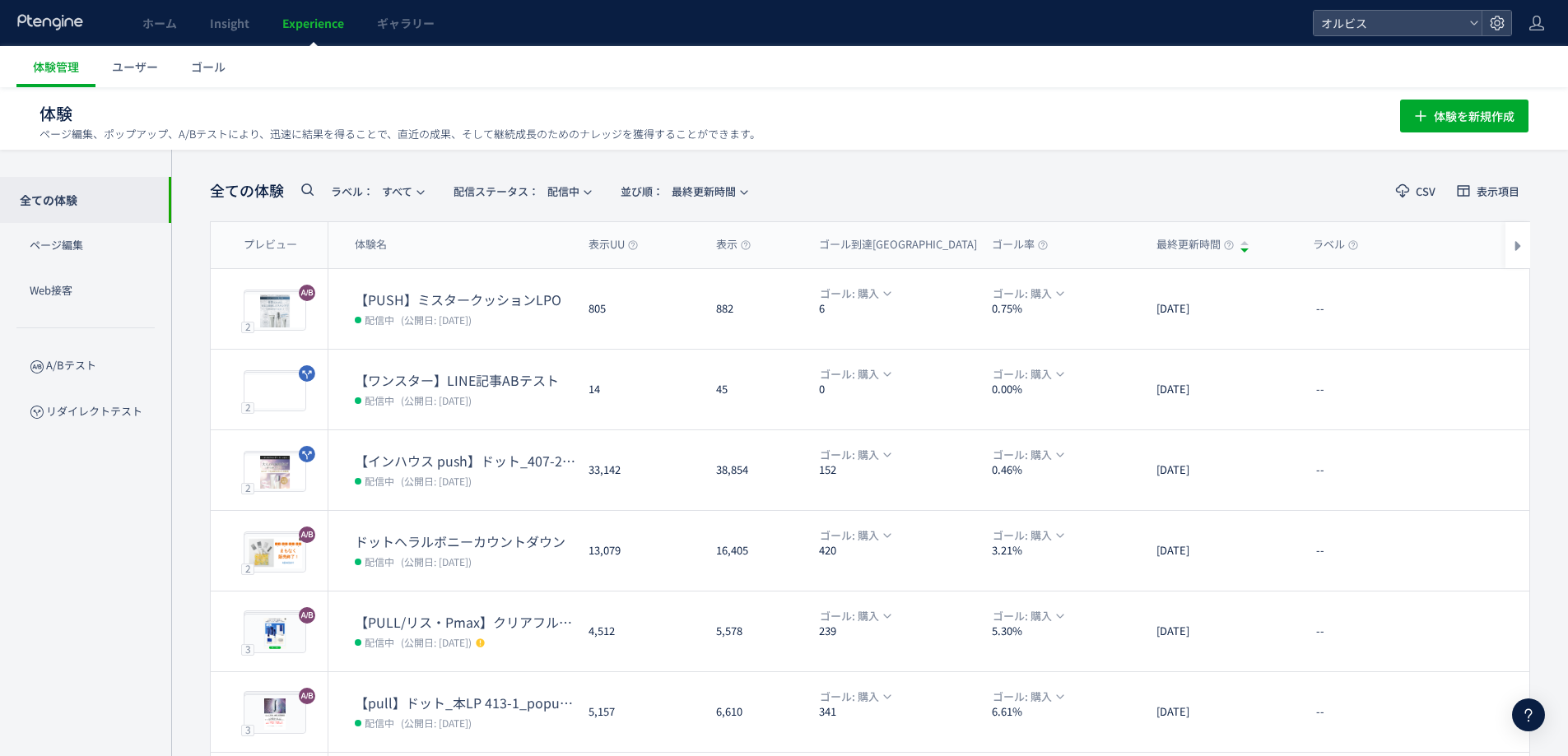
click at [306, 187] on icon at bounding box center [307, 189] width 20 height 20
click at [339, 207] on div "全ての体験 ラベル： すべて 配信ステータス​： 配信中 並び順： 最終更新時間 CSV 表示項目 プレビュー 体験名 表示UU 表示 ゴール到達UU ゴール…" at bounding box center [870, 643] width 1320 height 939
click at [339, 202] on button "ラベル： すべて" at bounding box center [376, 191] width 113 height 26
click at [301, 187] on icon at bounding box center [307, 189] width 20 height 20
click at [341, 202] on input "text" at bounding box center [396, 195] width 198 height 26
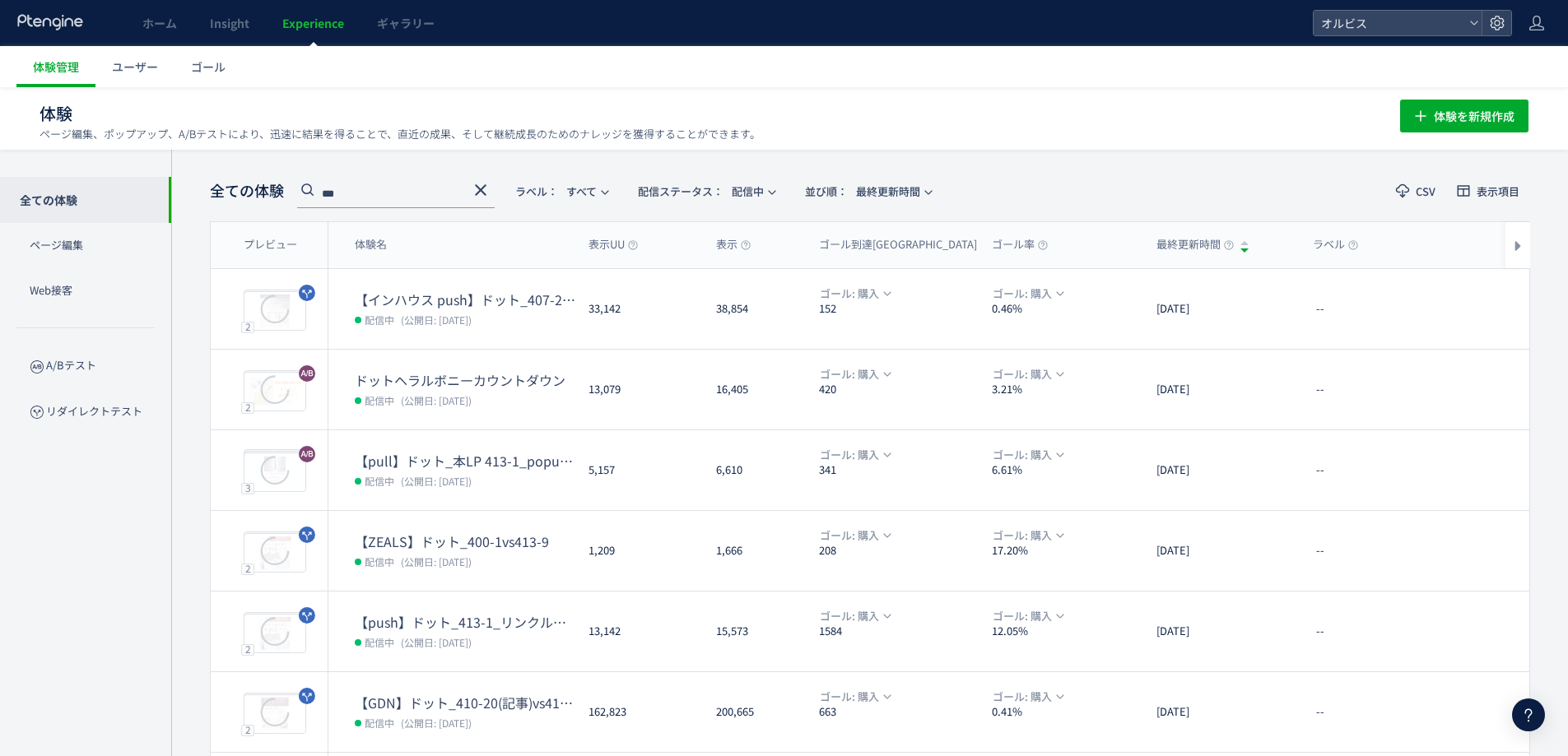
type input "***"
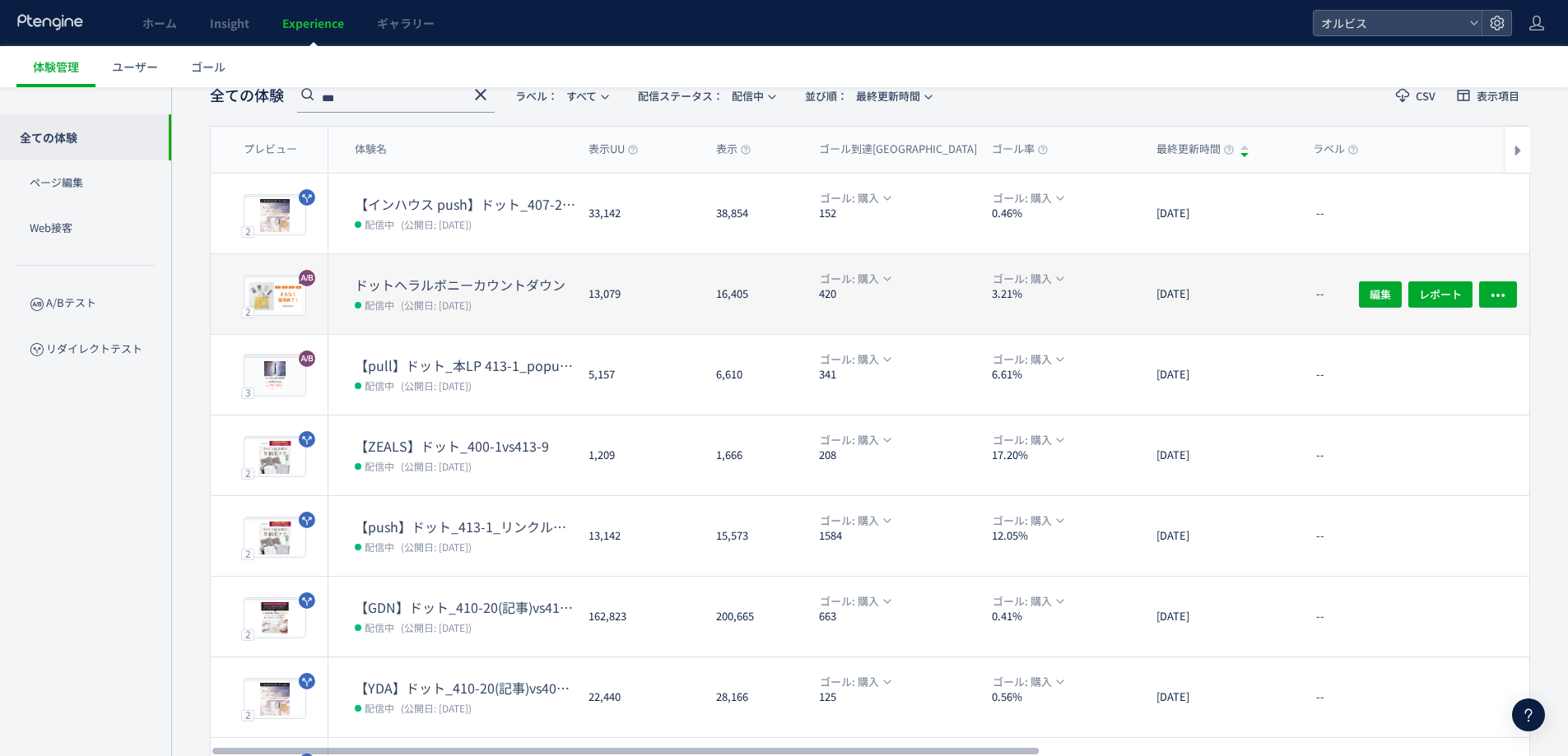
scroll to position [110, 0]
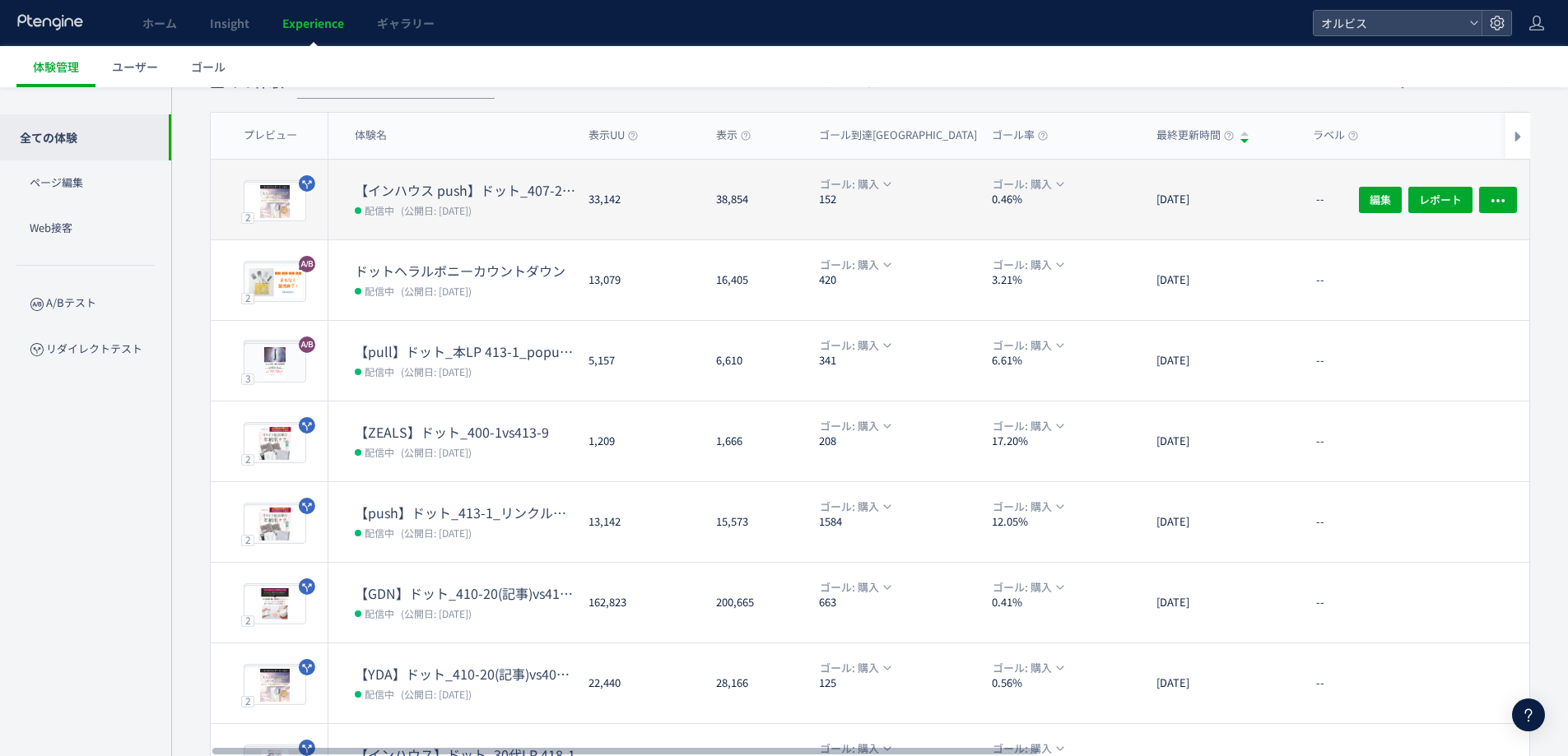
click at [446, 212] on span "(公開日: [DATE])" at bounding box center [436, 210] width 71 height 14
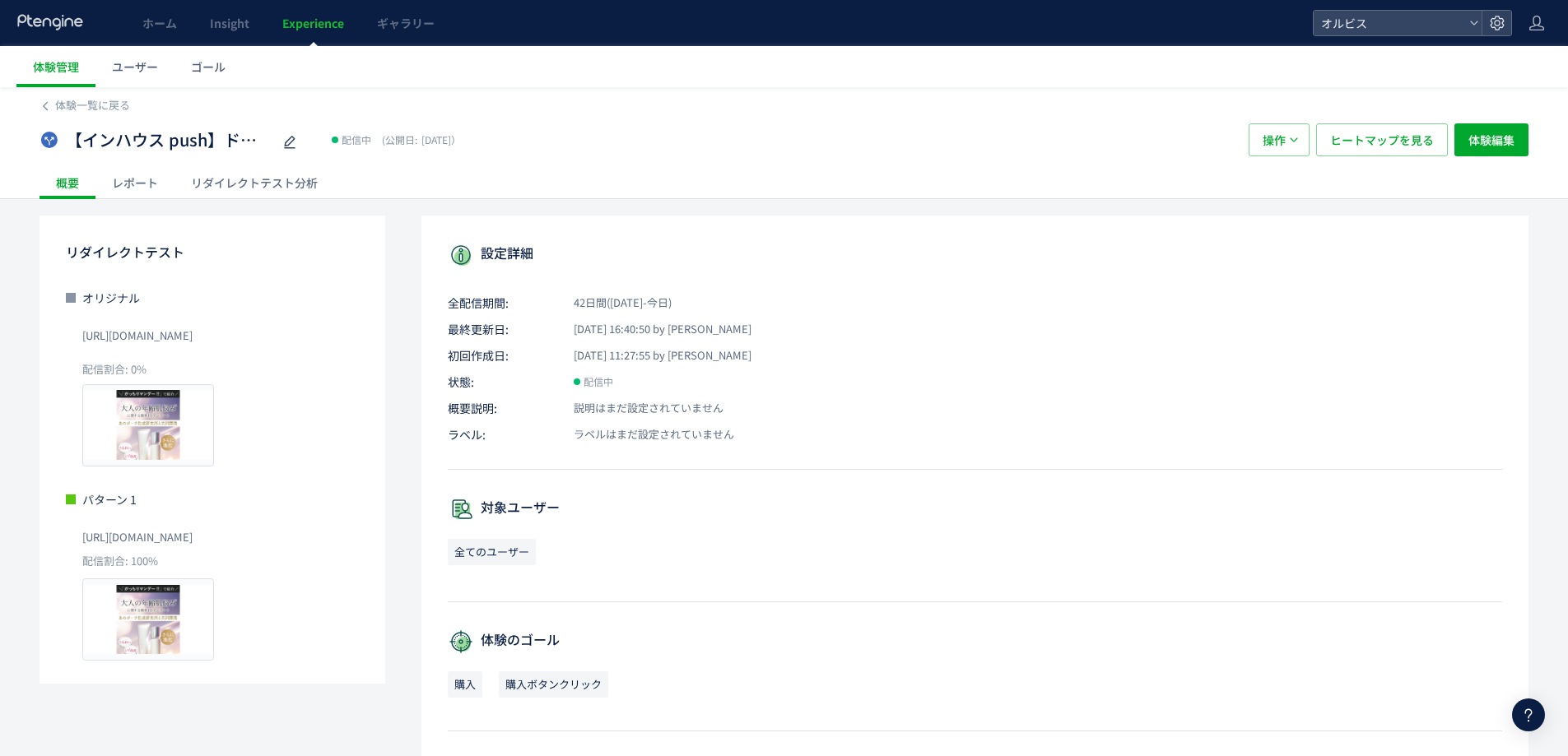
click at [304, 7] on link "Experience" at bounding box center [313, 23] width 95 height 46
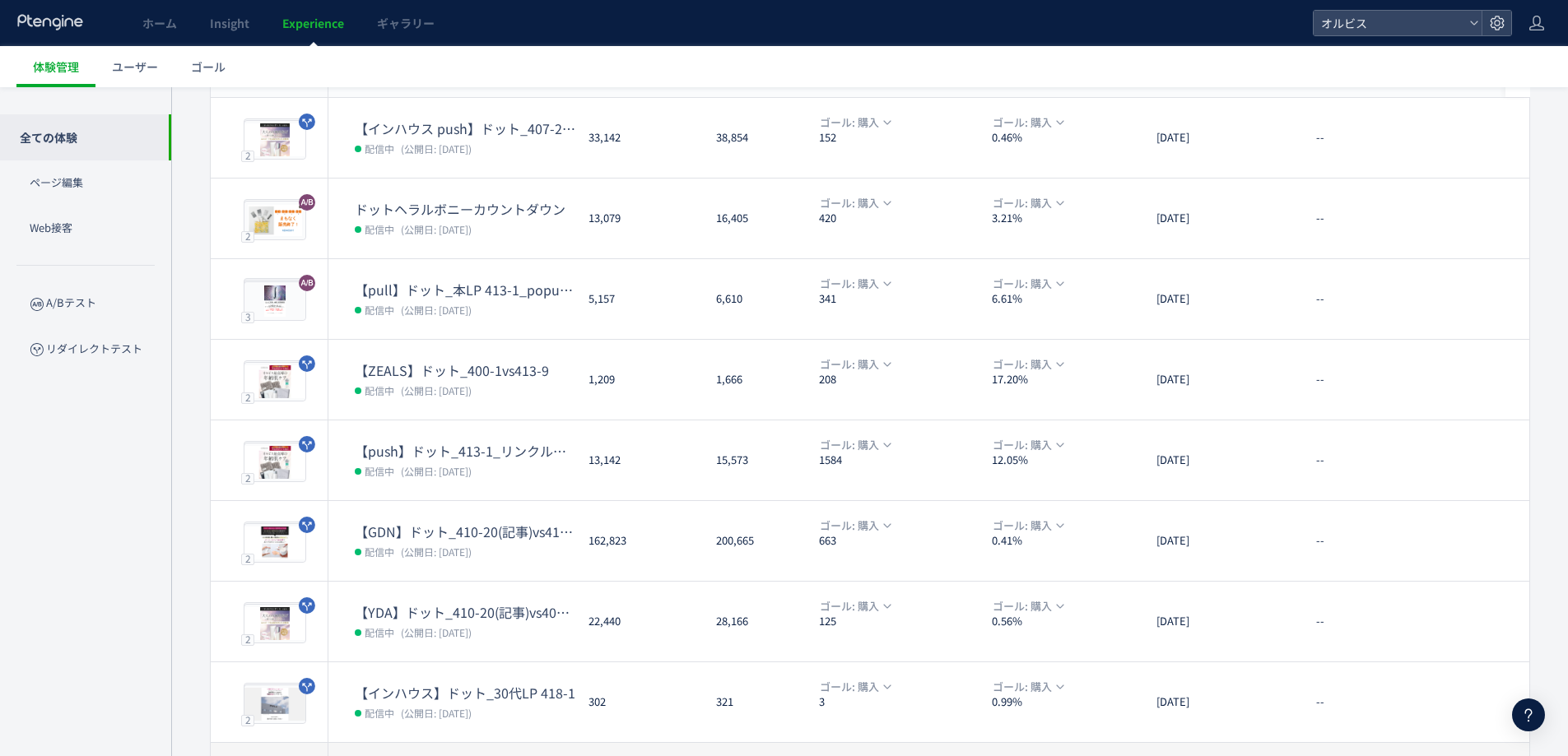
scroll to position [300, 0]
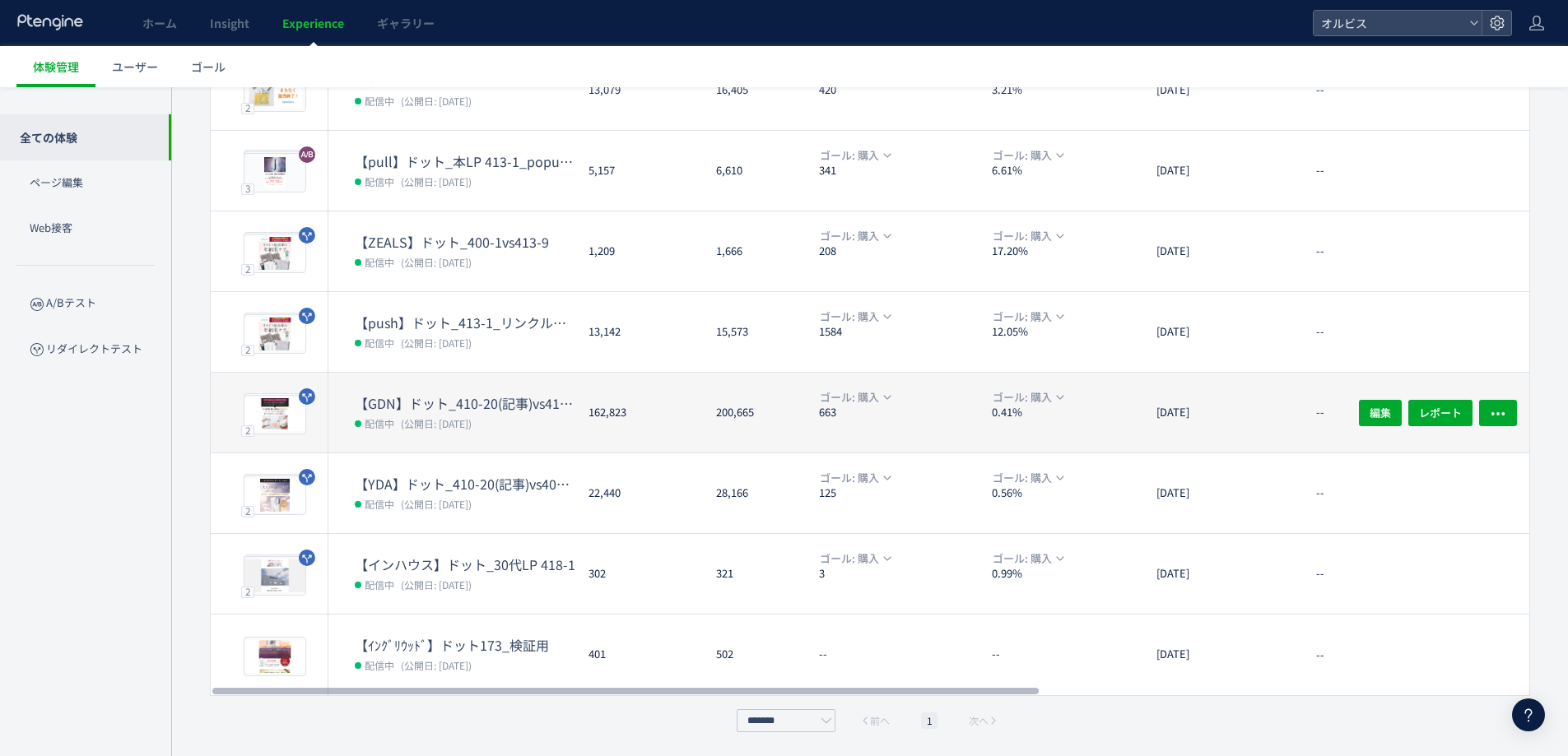
click at [425, 418] on span "(公開日: [DATE])" at bounding box center [436, 423] width 71 height 14
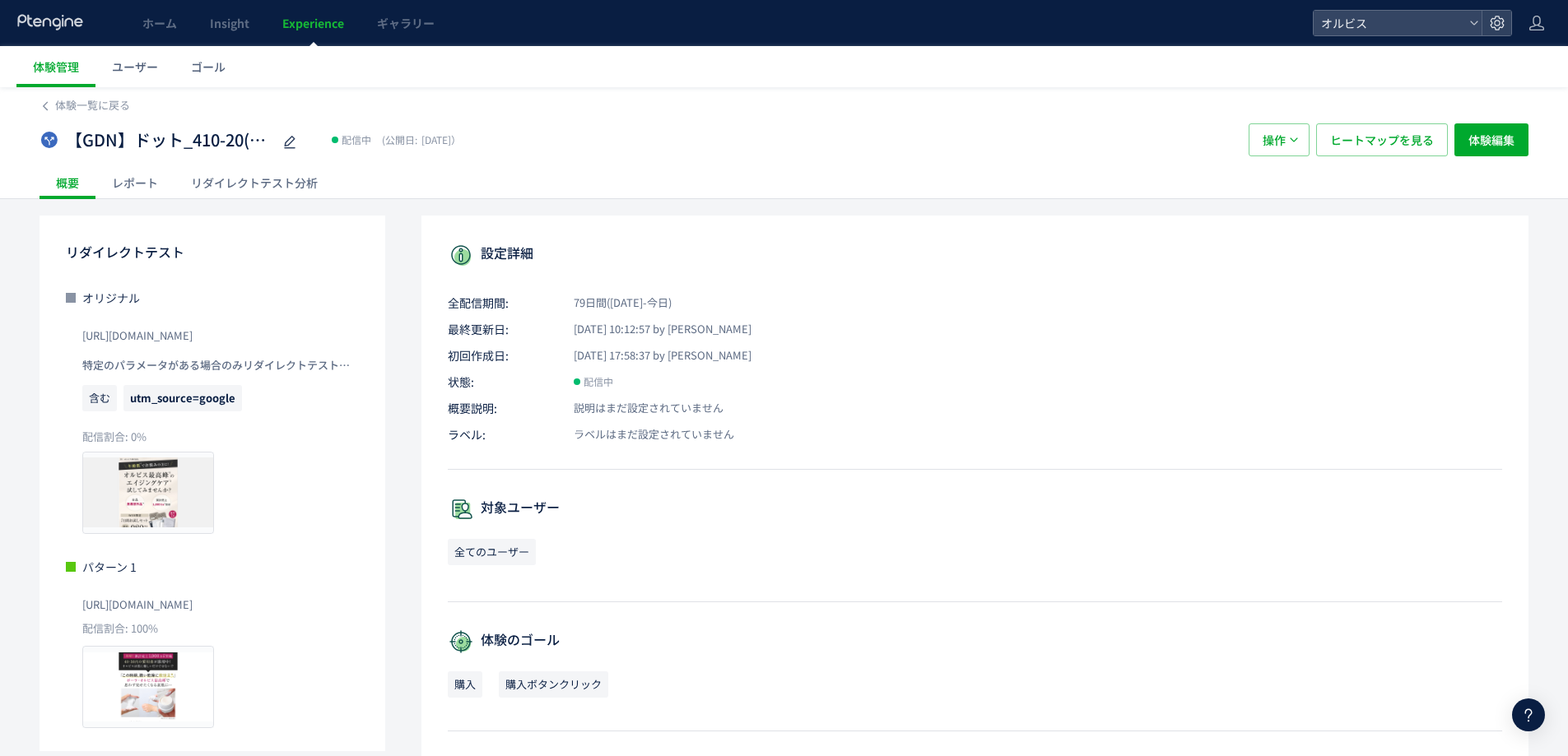
click at [289, 183] on div "リダイレクトテスト分析" at bounding box center [254, 183] width 160 height 33
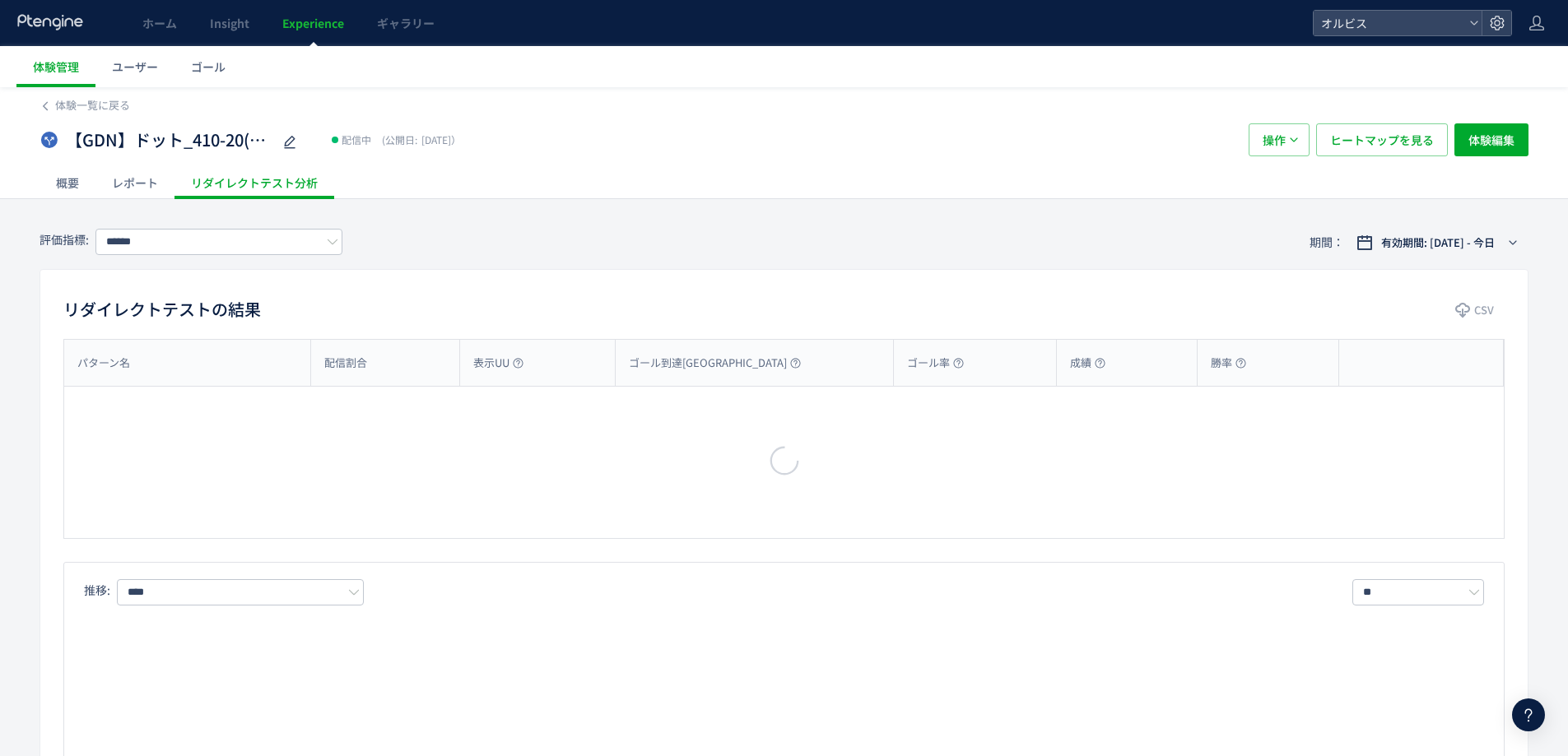
type input "**"
